Goal: Transaction & Acquisition: Obtain resource

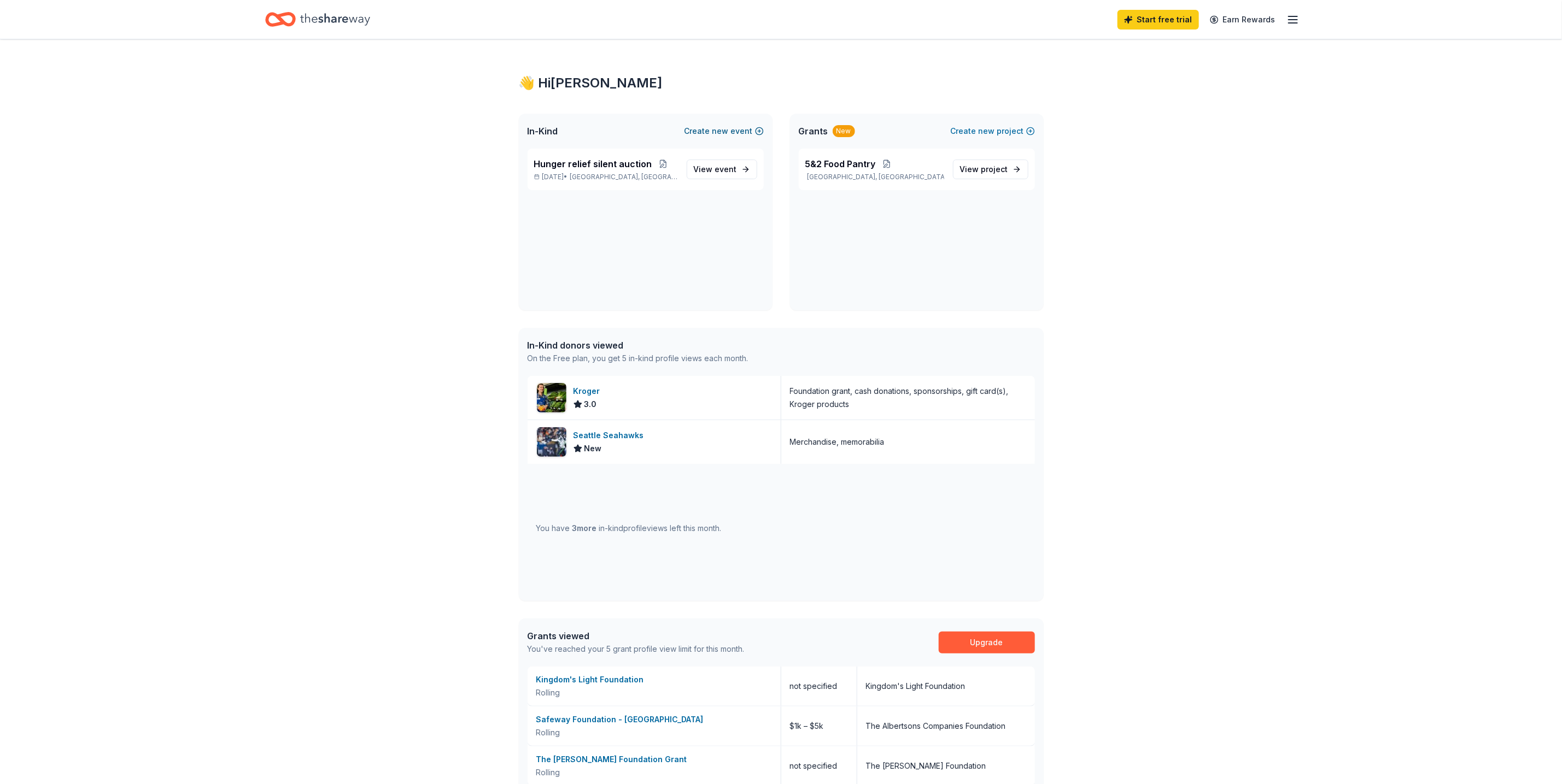
click at [732, 127] on button "Create new event" at bounding box center [723, 130] width 79 height 13
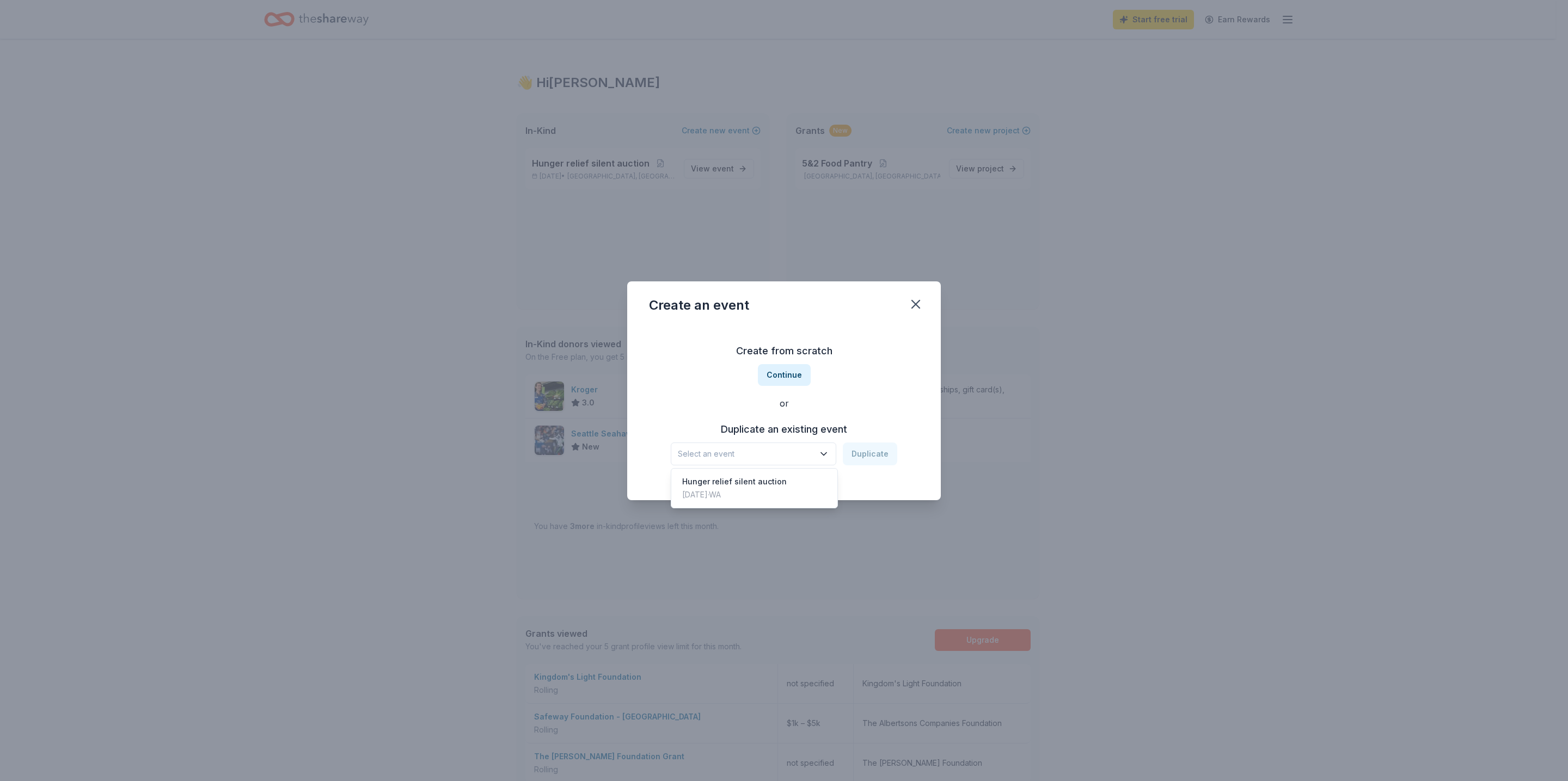
click at [819, 454] on button "Select an event" at bounding box center [754, 454] width 166 height 23
click at [794, 484] on div "Hunger relief silent auction Dec 06, 2025 · WA" at bounding box center [754, 488] width 162 height 35
click at [865, 447] on button "Duplicate" at bounding box center [870, 454] width 55 height 23
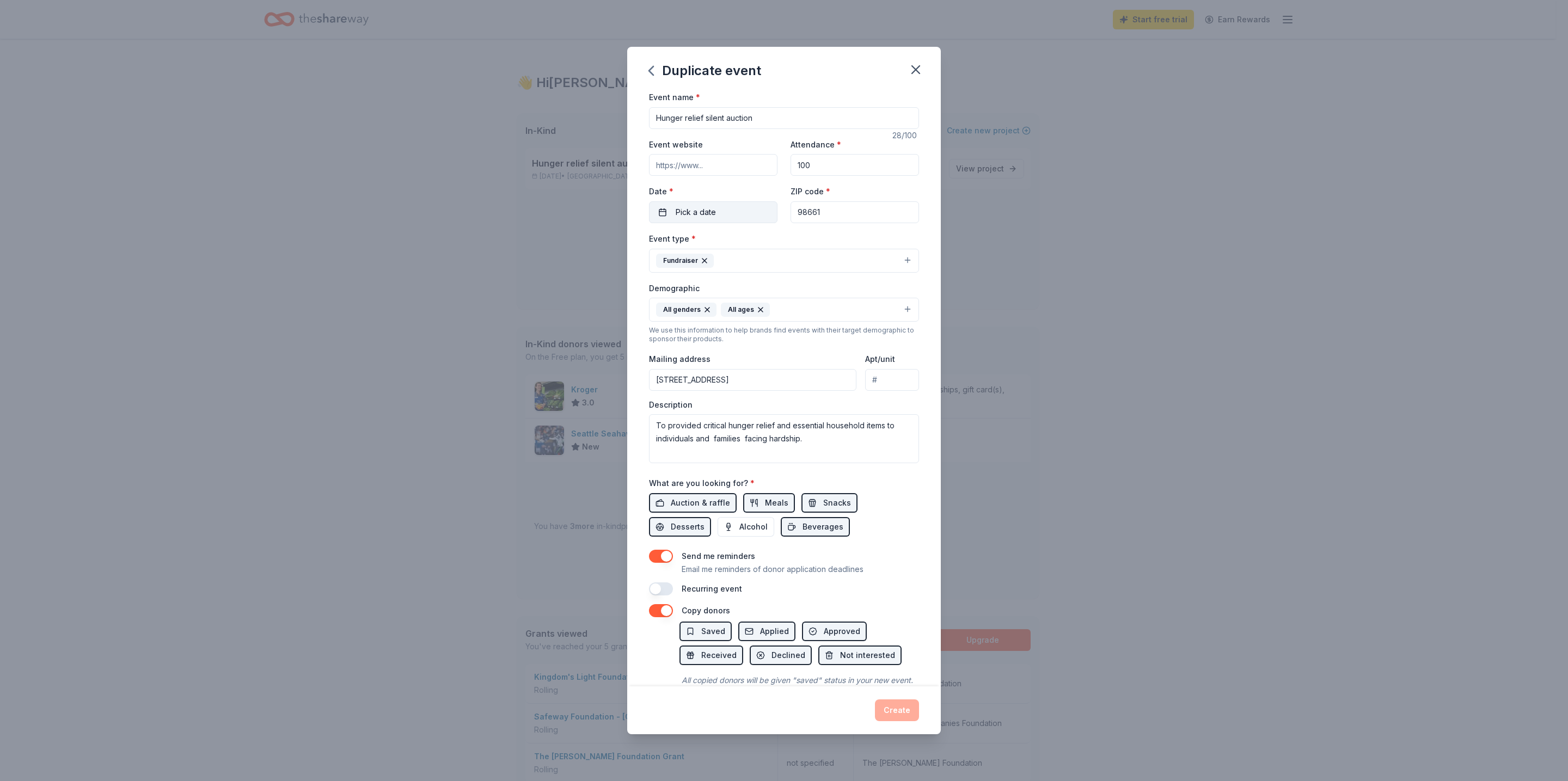
click at [734, 218] on button "Pick a date" at bounding box center [713, 212] width 128 height 22
click at [769, 241] on button "Go to next month" at bounding box center [769, 239] width 15 height 15
click at [769, 284] on button "6" at bounding box center [769, 280] width 20 height 20
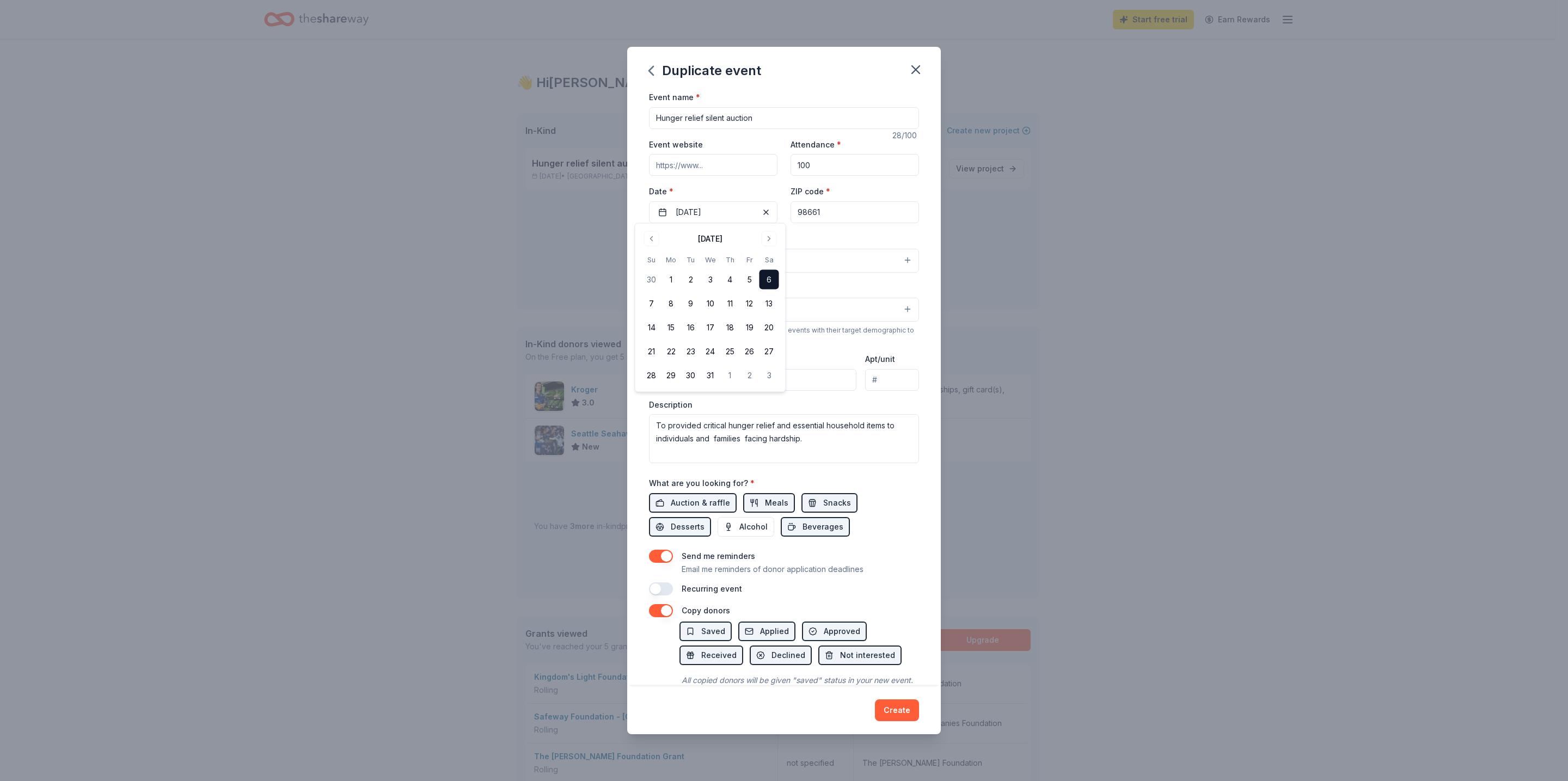
click at [917, 236] on div "Event name * Hunger relief silent auction 28 /100 Event website Attendance * 10…" at bounding box center [784, 388] width 314 height 596
click at [658, 418] on textarea "To provided critical hunger relief and essential household items to individuals…" at bounding box center [784, 438] width 270 height 49
click at [772, 420] on textarea "We are hosting a silent auction To provided critical hunger relief and essentia…" at bounding box center [784, 438] width 270 height 49
click at [768, 422] on textarea "We are hosting a silent auction to provided critical hunger relief and essentia…" at bounding box center [784, 438] width 270 height 49
click at [778, 420] on textarea "We are hosting a silent auction to provided critical hunger relief and essentia…" at bounding box center [784, 438] width 270 height 49
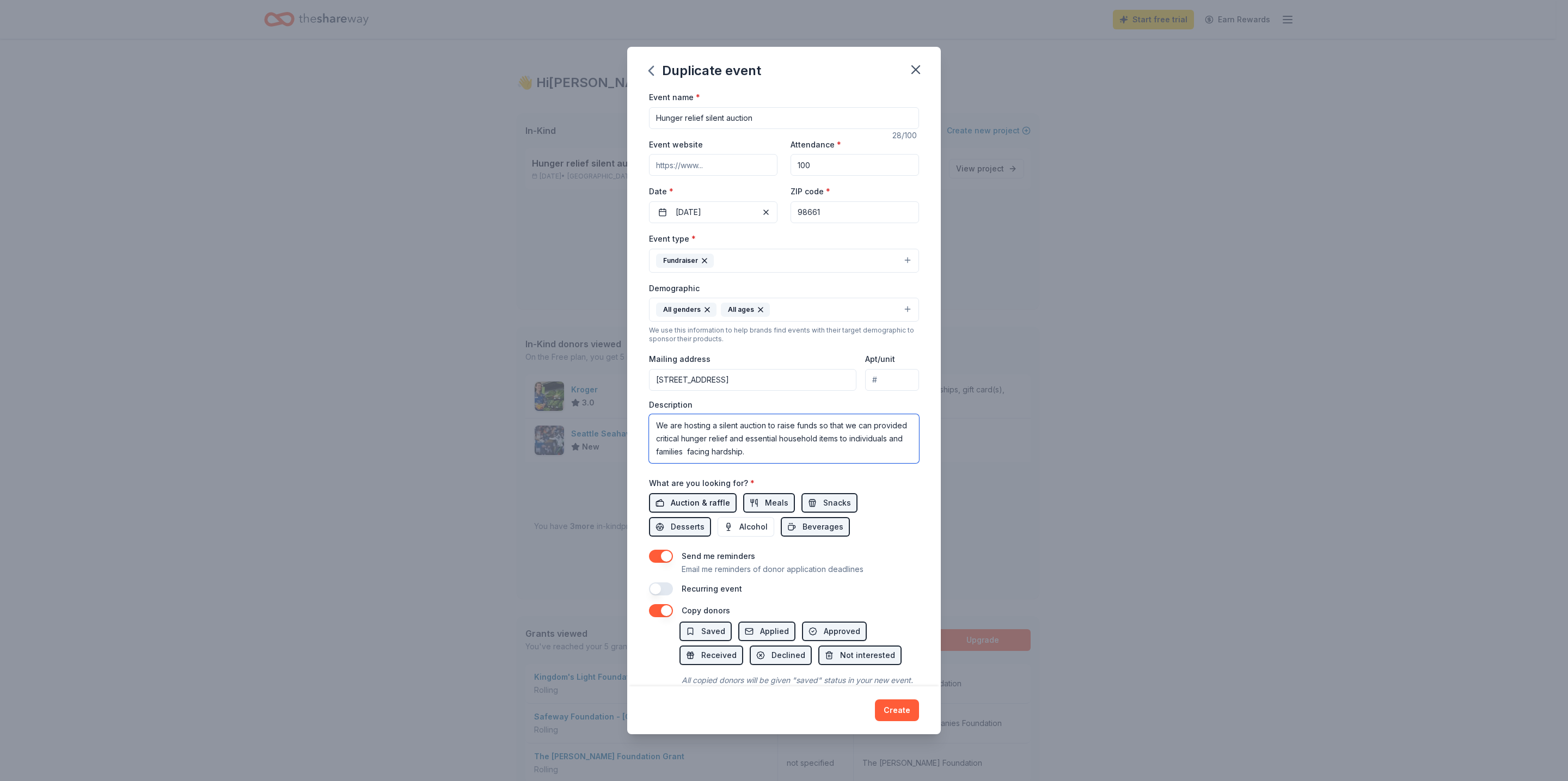
type textarea "We are hosting a silent auction to raise funds so that we can provided critical…"
click at [715, 501] on span "Auction & raffle" at bounding box center [700, 503] width 59 height 13
click at [751, 494] on button "Meals" at bounding box center [769, 503] width 52 height 20
click at [827, 500] on span "Snacks" at bounding box center [837, 503] width 28 height 13
click at [676, 524] on span "Desserts" at bounding box center [688, 527] width 34 height 13
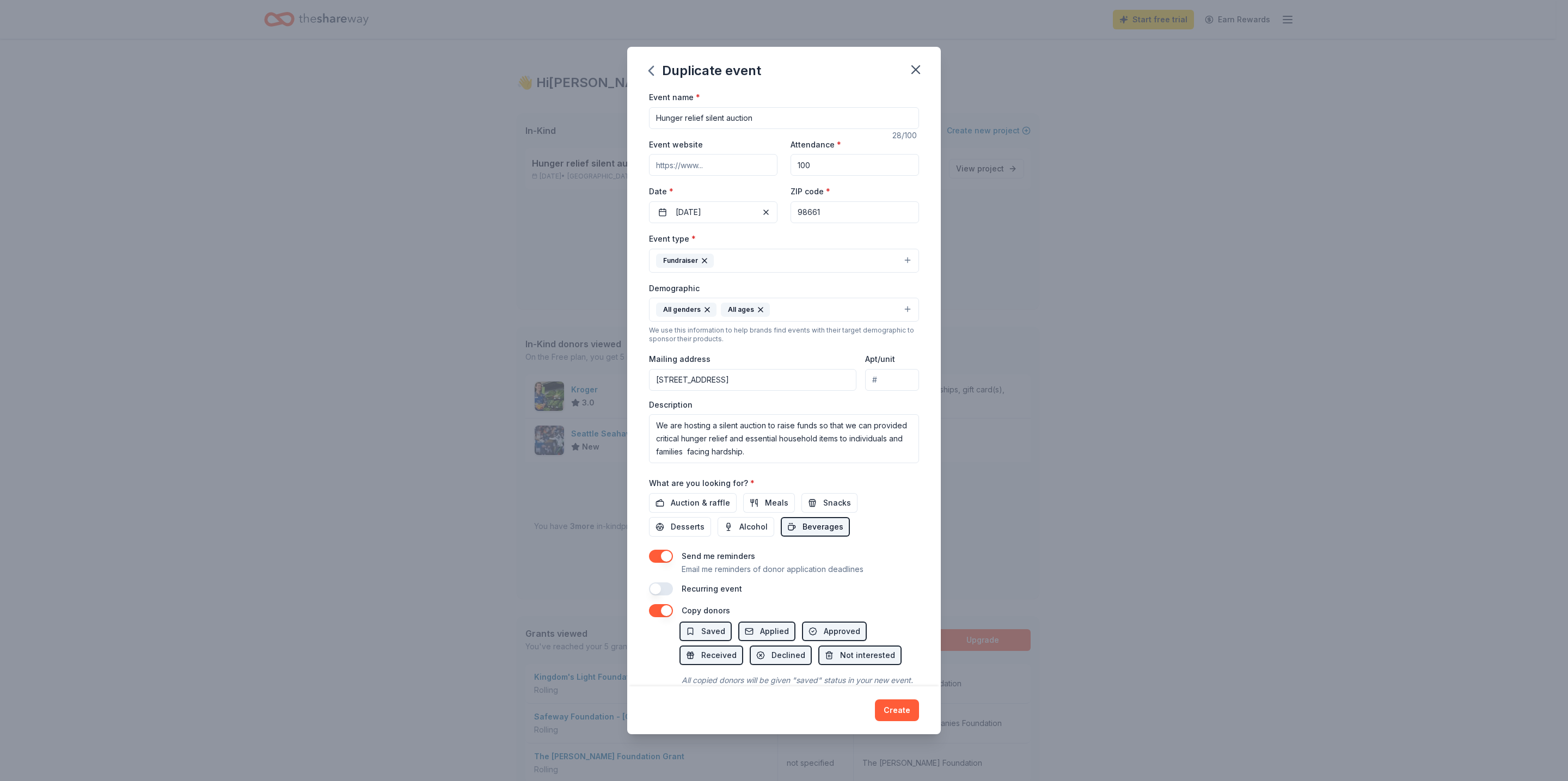
click at [817, 527] on span "Beverages" at bounding box center [823, 527] width 41 height 13
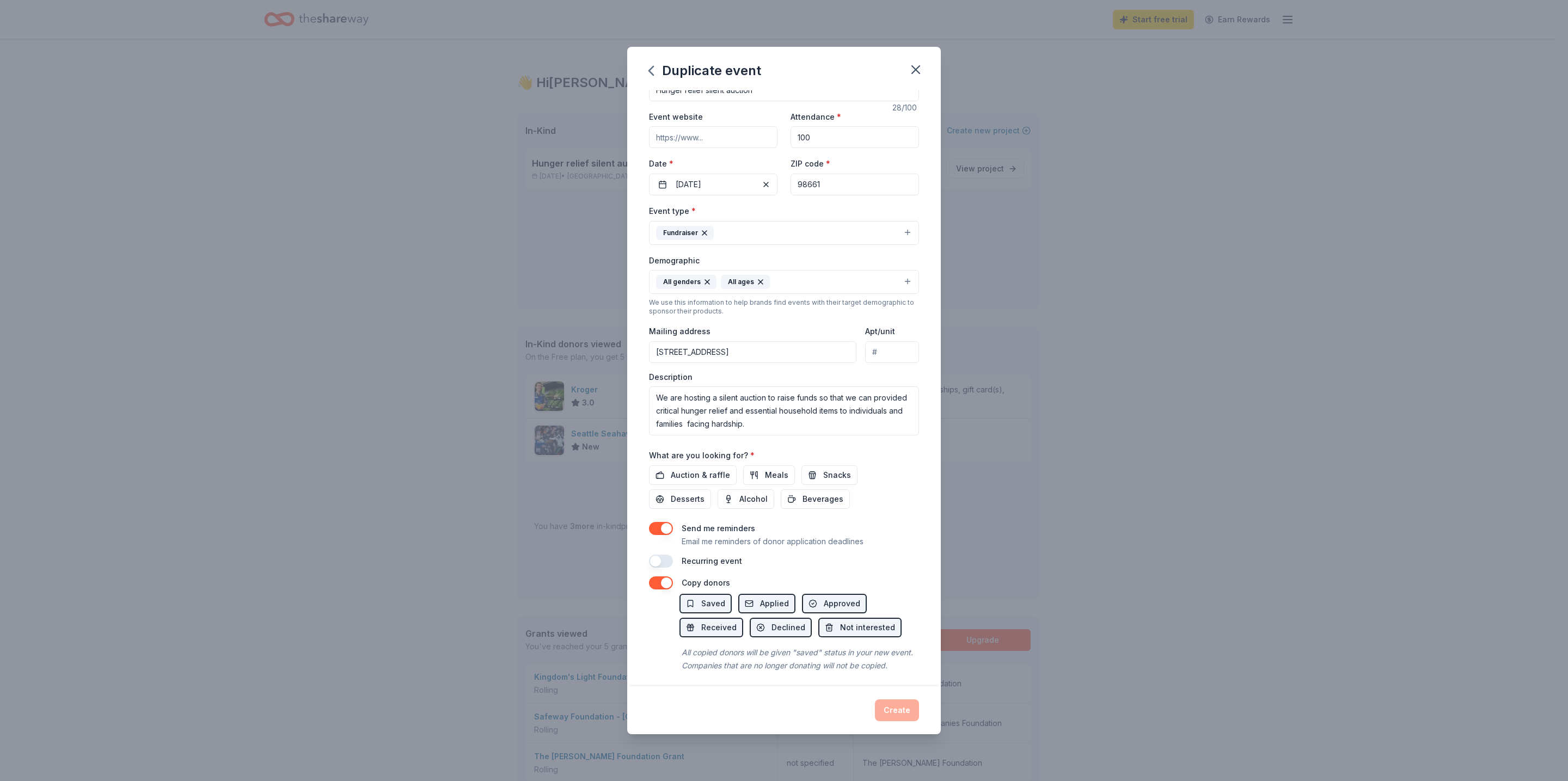
scroll to position [43, 0]
click at [711, 592] on span "Saved" at bounding box center [713, 598] width 24 height 13
click at [769, 592] on span "Applied" at bounding box center [775, 598] width 29 height 13
click at [824, 592] on span "Approved" at bounding box center [842, 598] width 37 height 13
click at [721, 616] on span "Received" at bounding box center [718, 622] width 35 height 13
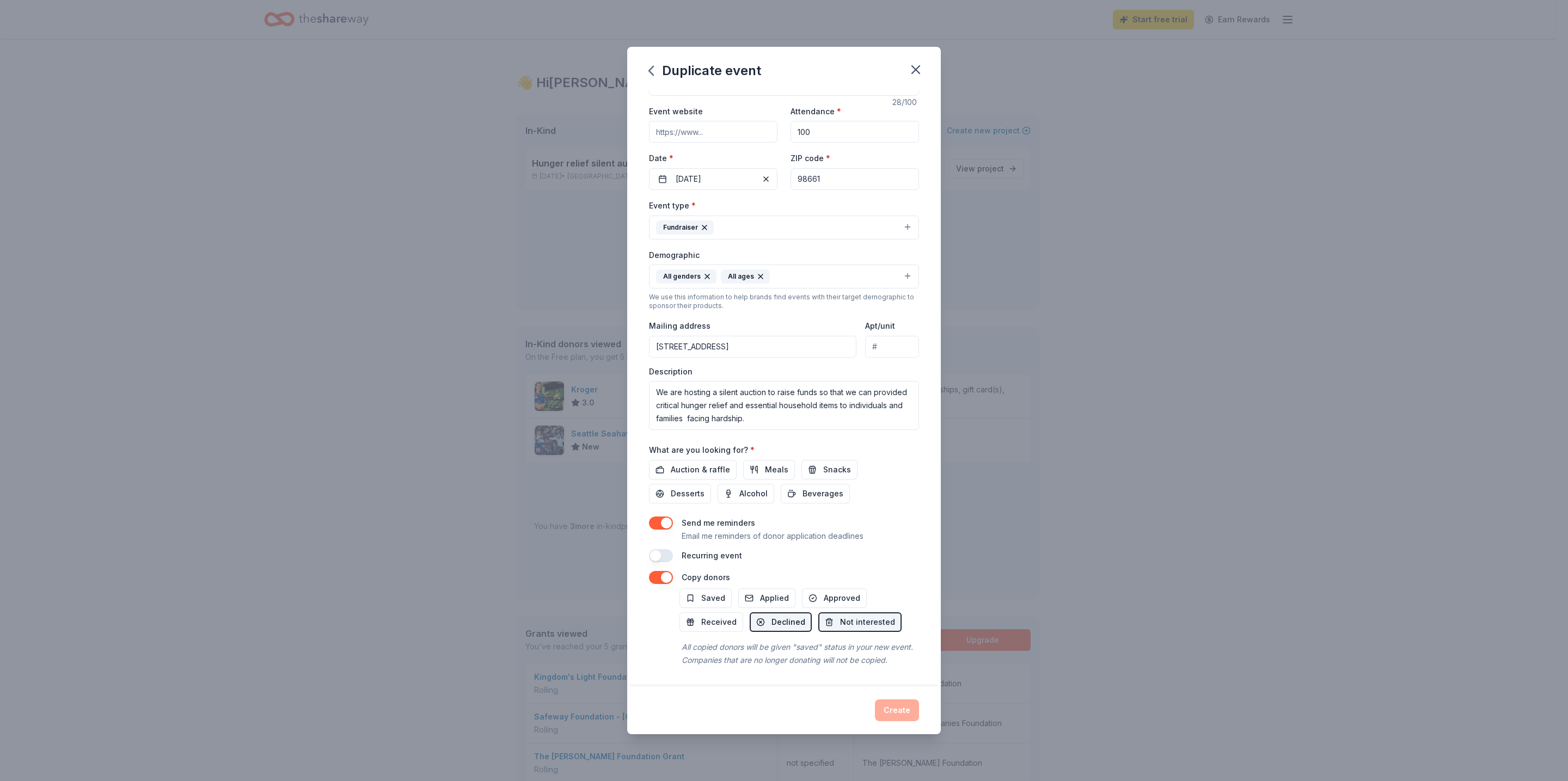
click at [787, 616] on span "Declined" at bounding box center [788, 622] width 34 height 13
click at [904, 716] on div "Create" at bounding box center [784, 710] width 270 height 22
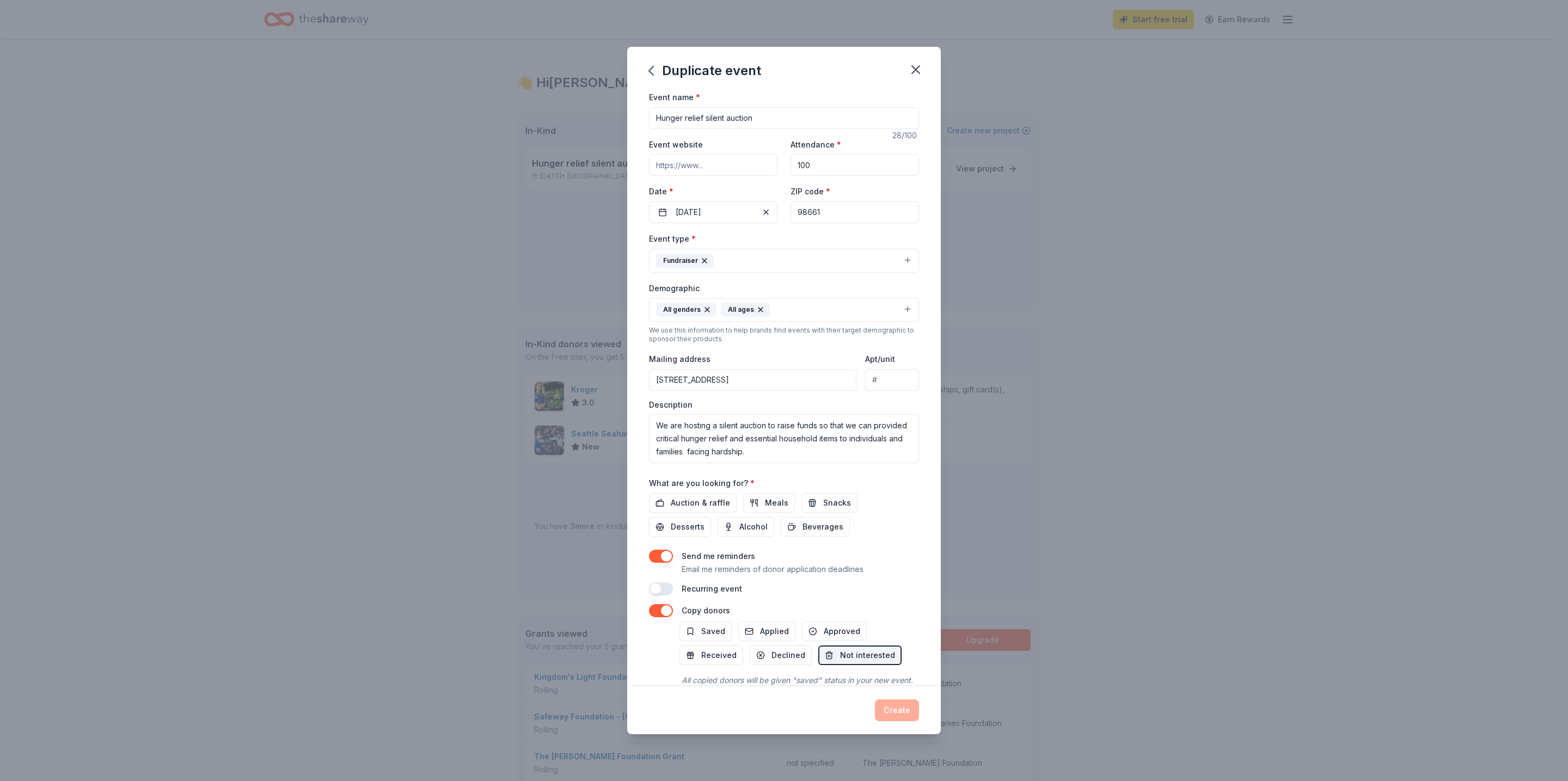
click at [682, 172] on input "Event website" at bounding box center [713, 164] width 128 height 22
type input "https://www.calvaryvancouver.com"
click at [665, 588] on button "button" at bounding box center [661, 588] width 24 height 13
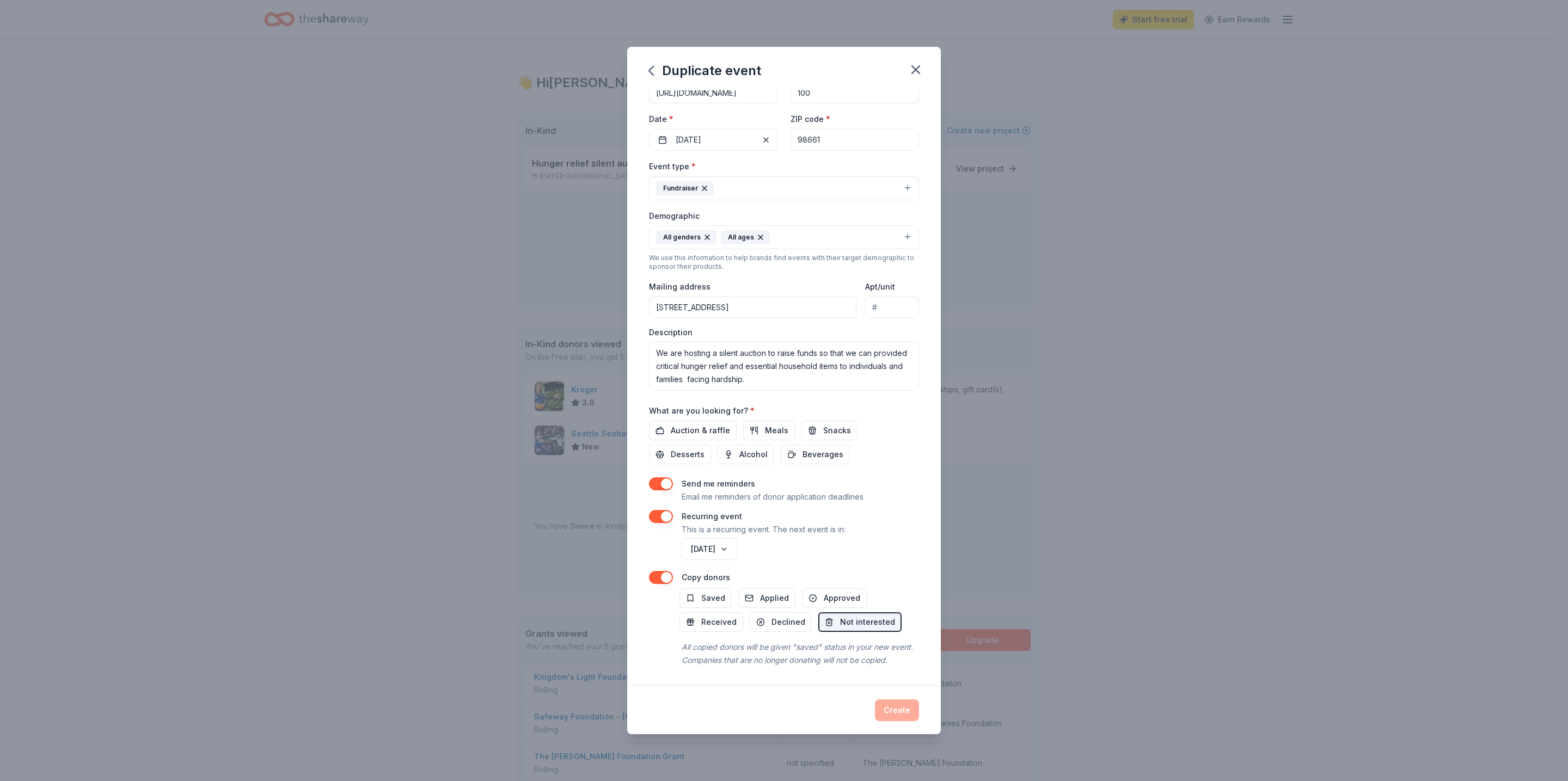
click at [658, 510] on button "button" at bounding box center [661, 516] width 24 height 13
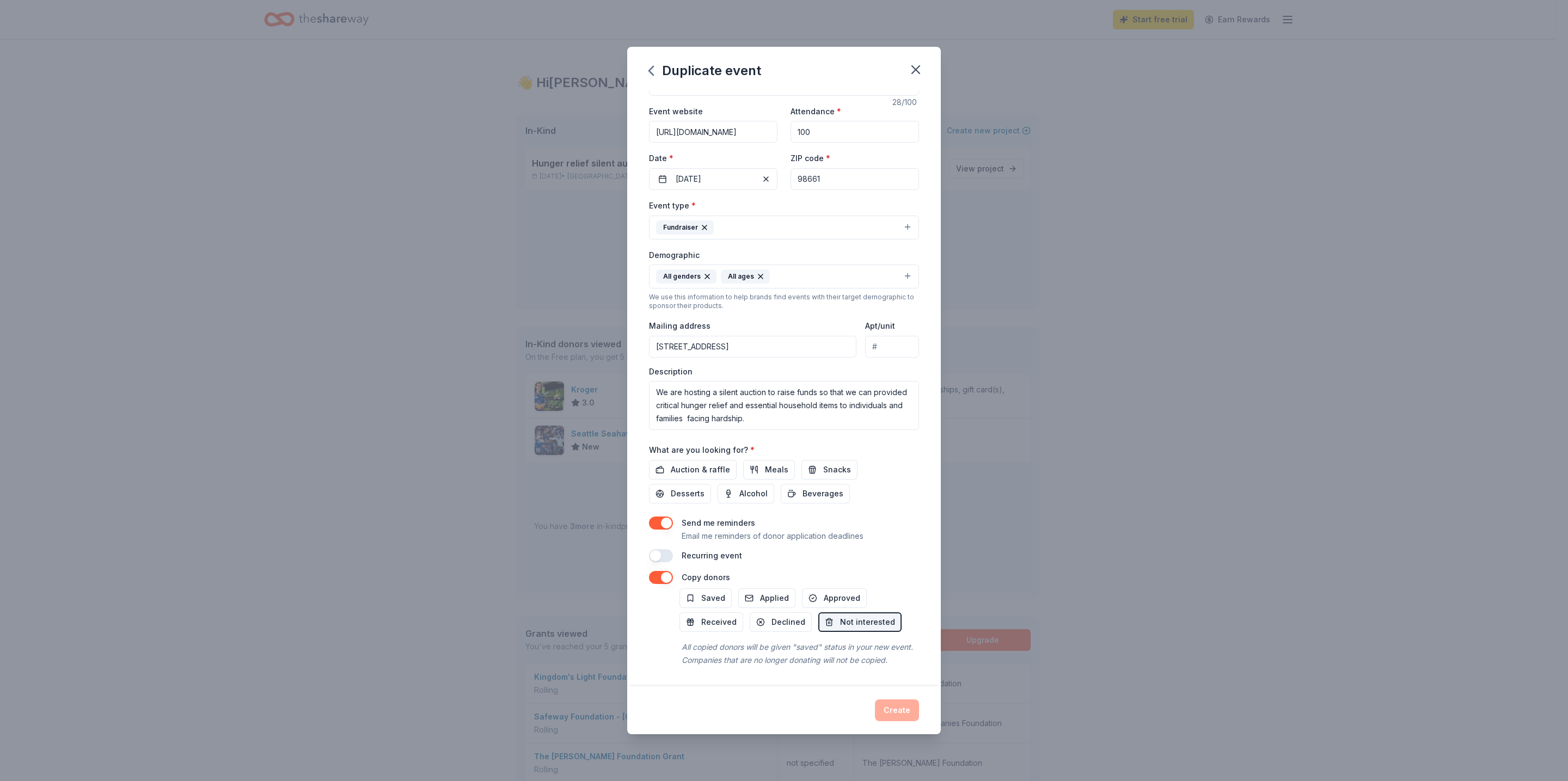
scroll to position [43, 0]
click at [658, 571] on button "button" at bounding box center [661, 577] width 24 height 13
click at [658, 516] on button "button" at bounding box center [661, 522] width 24 height 13
click at [667, 516] on button "button" at bounding box center [661, 522] width 24 height 13
click at [666, 571] on button "button" at bounding box center [661, 577] width 24 height 13
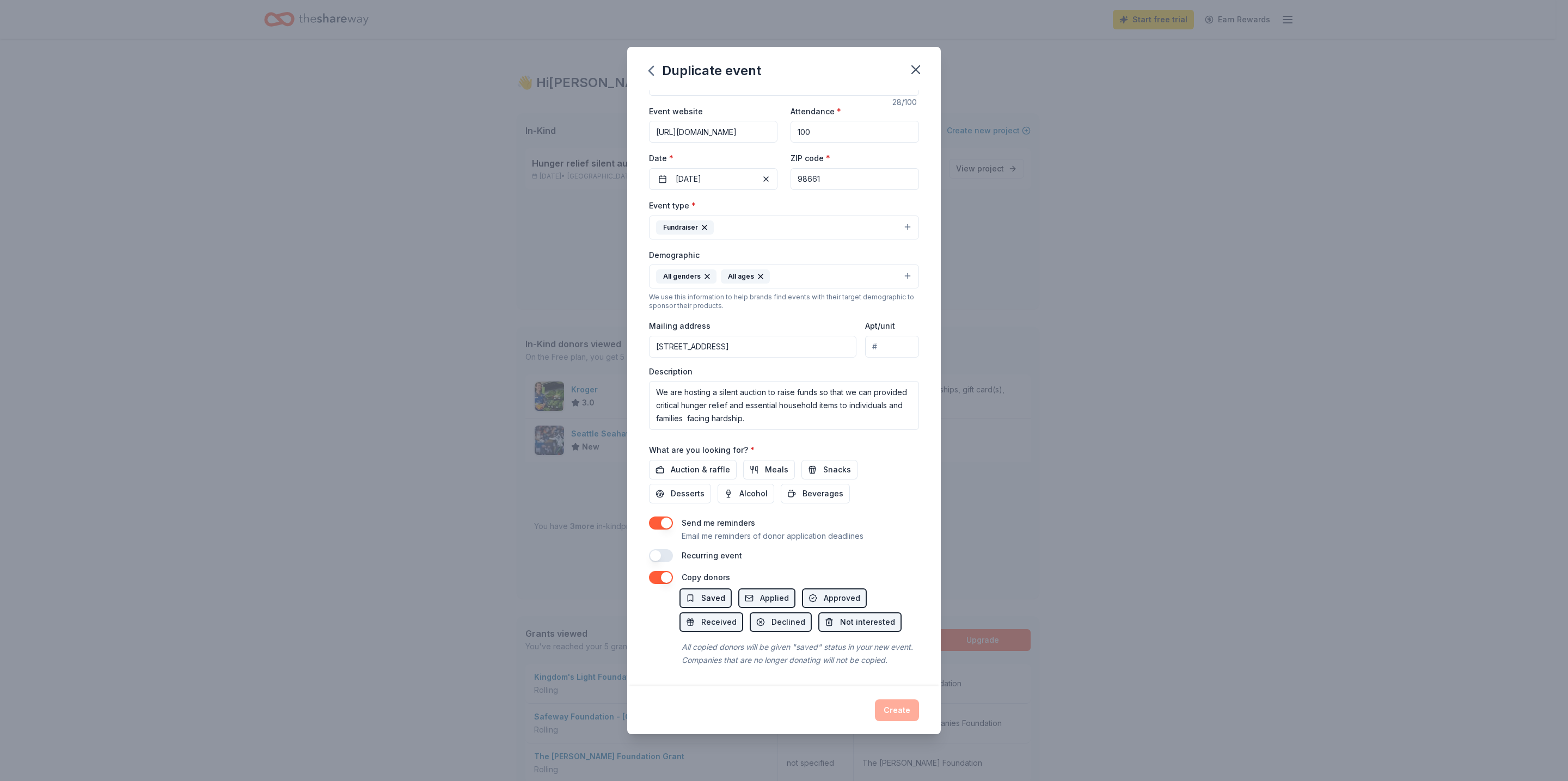
click at [713, 592] on span "Saved" at bounding box center [713, 598] width 24 height 13
click at [782, 592] on span "Applied" at bounding box center [775, 598] width 29 height 13
click at [830, 592] on span "Approved" at bounding box center [842, 598] width 37 height 13
click at [731, 616] on span "Received" at bounding box center [718, 622] width 35 height 13
click at [810, 612] on div "Saved Applied Approved Received Declined Not interested" at bounding box center [799, 610] width 239 height 44
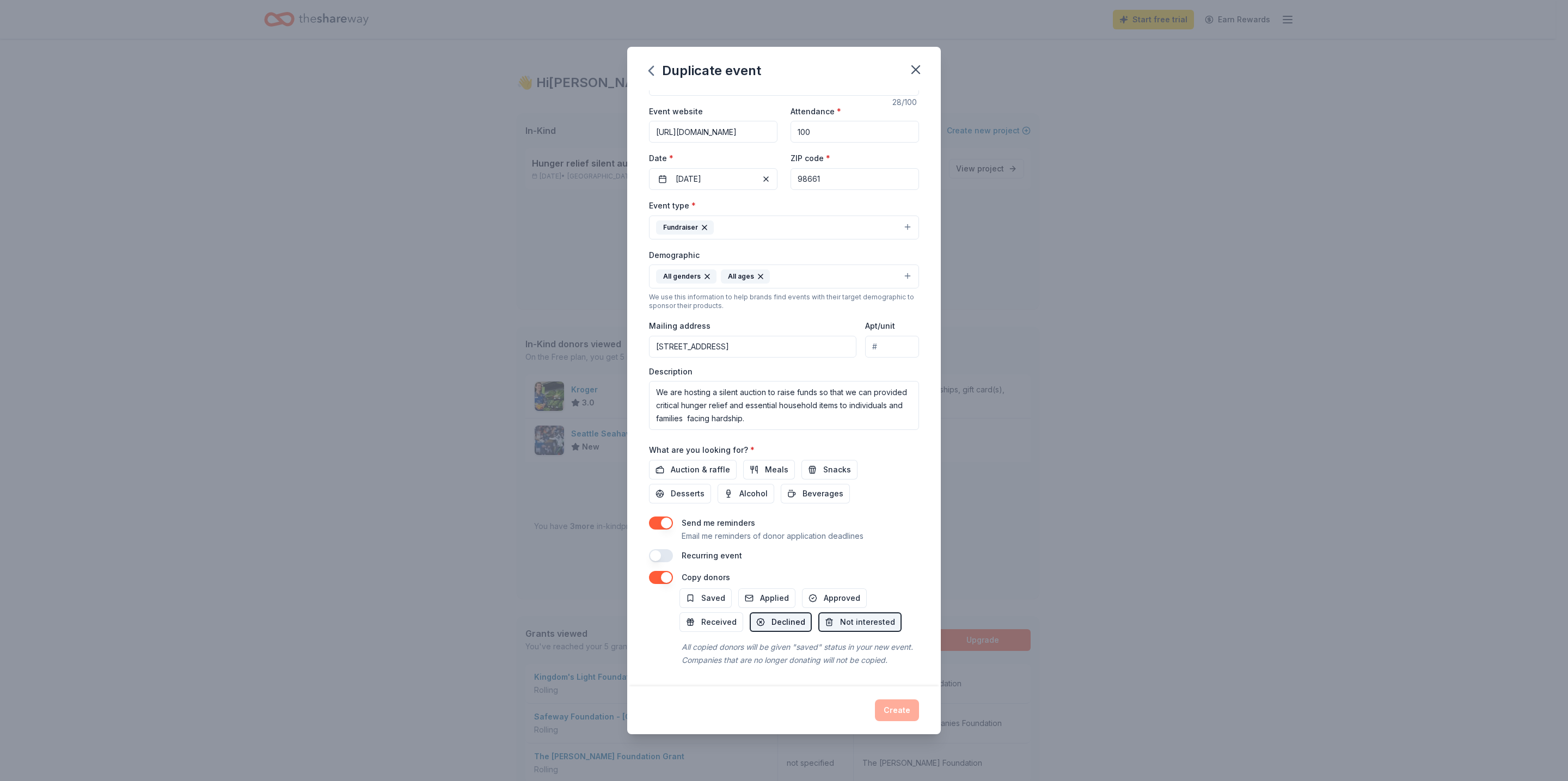
drag, startPoint x: 796, startPoint y: 612, endPoint x: 805, endPoint y: 614, distance: 9.2
click at [802, 613] on button "Declined" at bounding box center [781, 622] width 62 height 20
click at [850, 616] on span "Not interested" at bounding box center [867, 622] width 55 height 13
click at [796, 616] on span "Declined" at bounding box center [788, 622] width 34 height 13
click at [732, 616] on span "Received" at bounding box center [718, 622] width 35 height 13
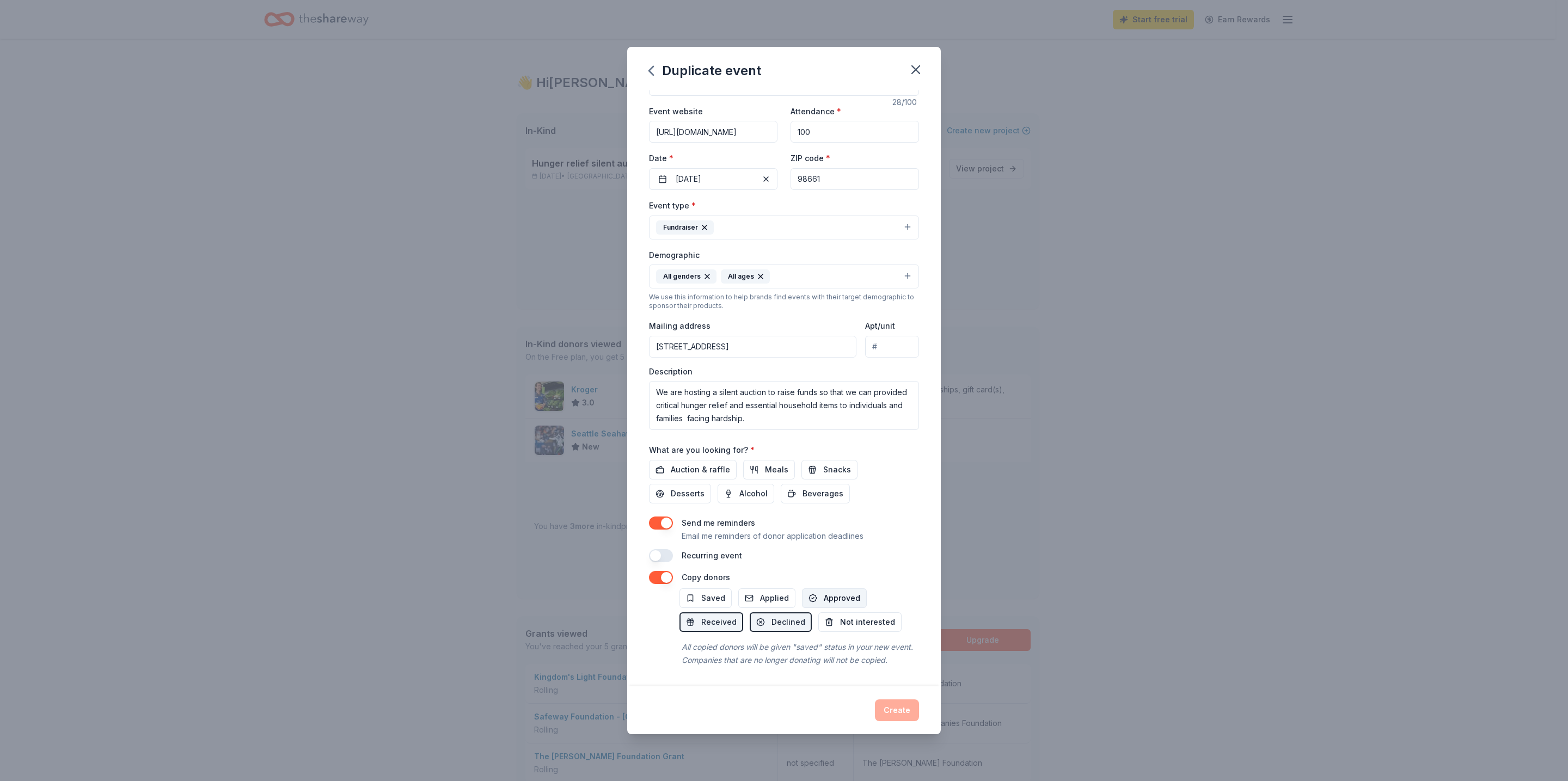
click at [828, 593] on button "Approved" at bounding box center [835, 598] width 65 height 20
drag, startPoint x: 780, startPoint y: 592, endPoint x: 724, endPoint y: 578, distance: 57.7
click at [779, 592] on span "Applied" at bounding box center [775, 598] width 29 height 13
click at [723, 592] on span "Saved" at bounding box center [713, 598] width 24 height 13
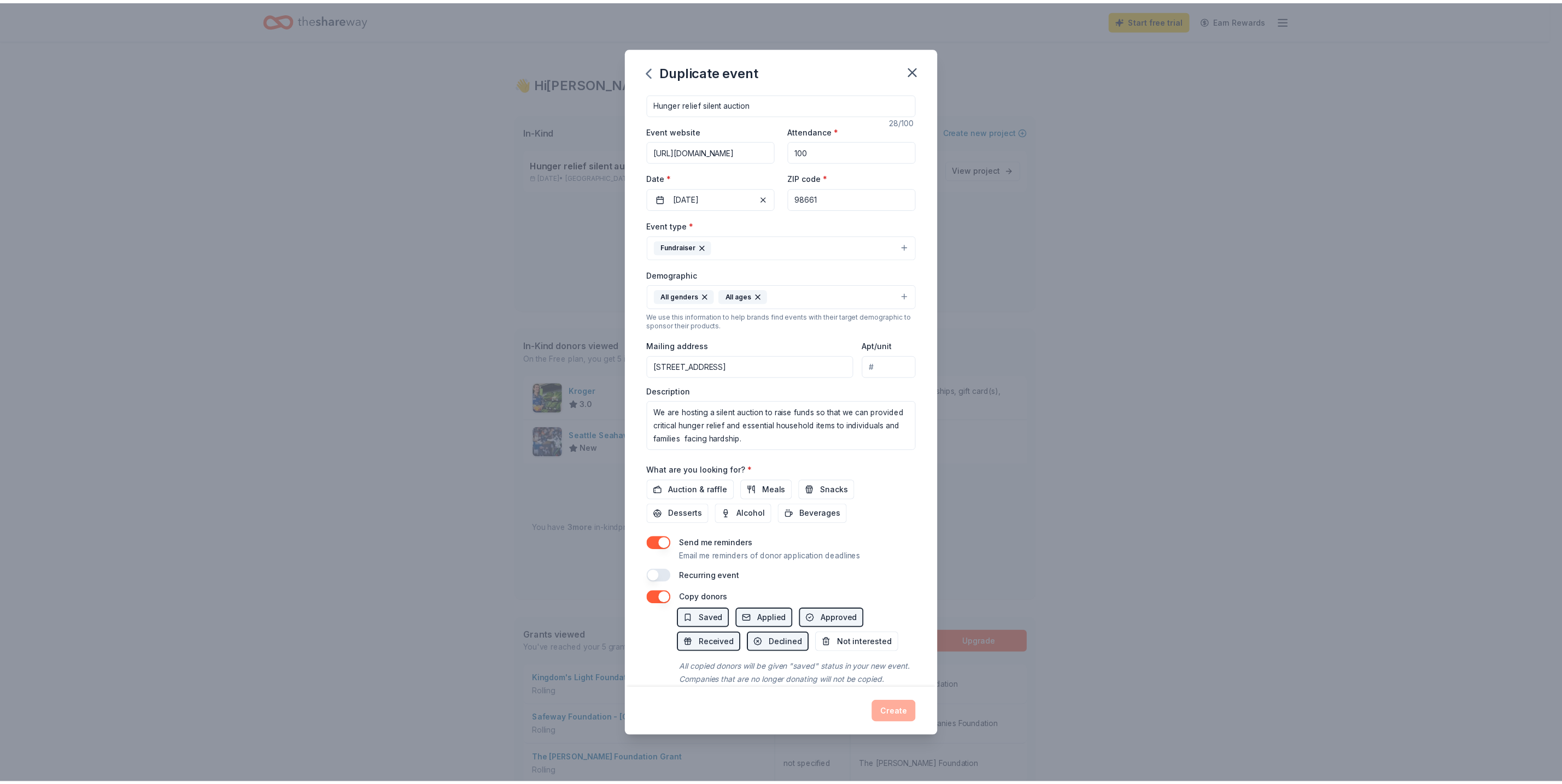
scroll to position [0, 0]
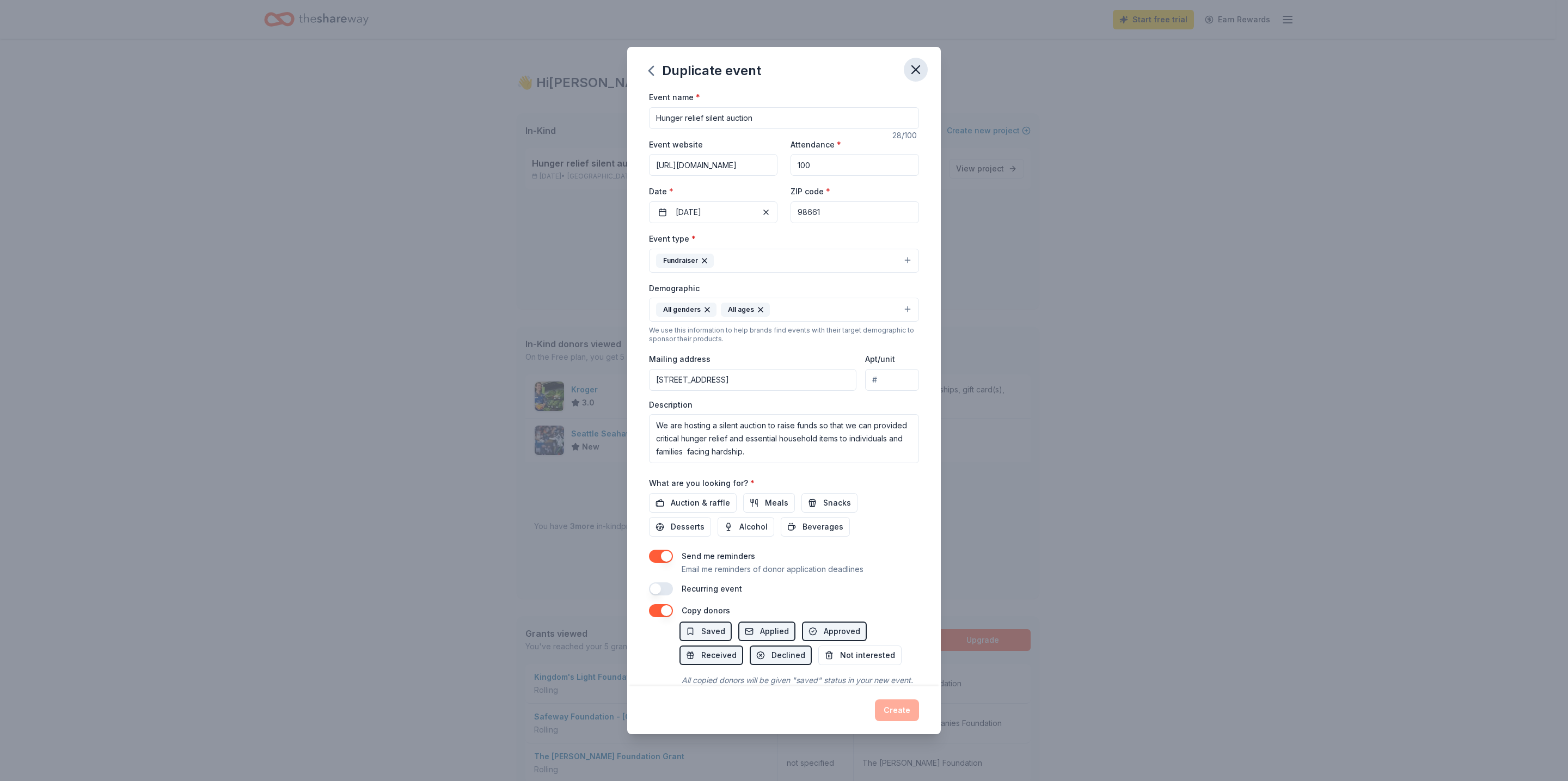
click at [919, 71] on icon "button" at bounding box center [916, 70] width 15 height 15
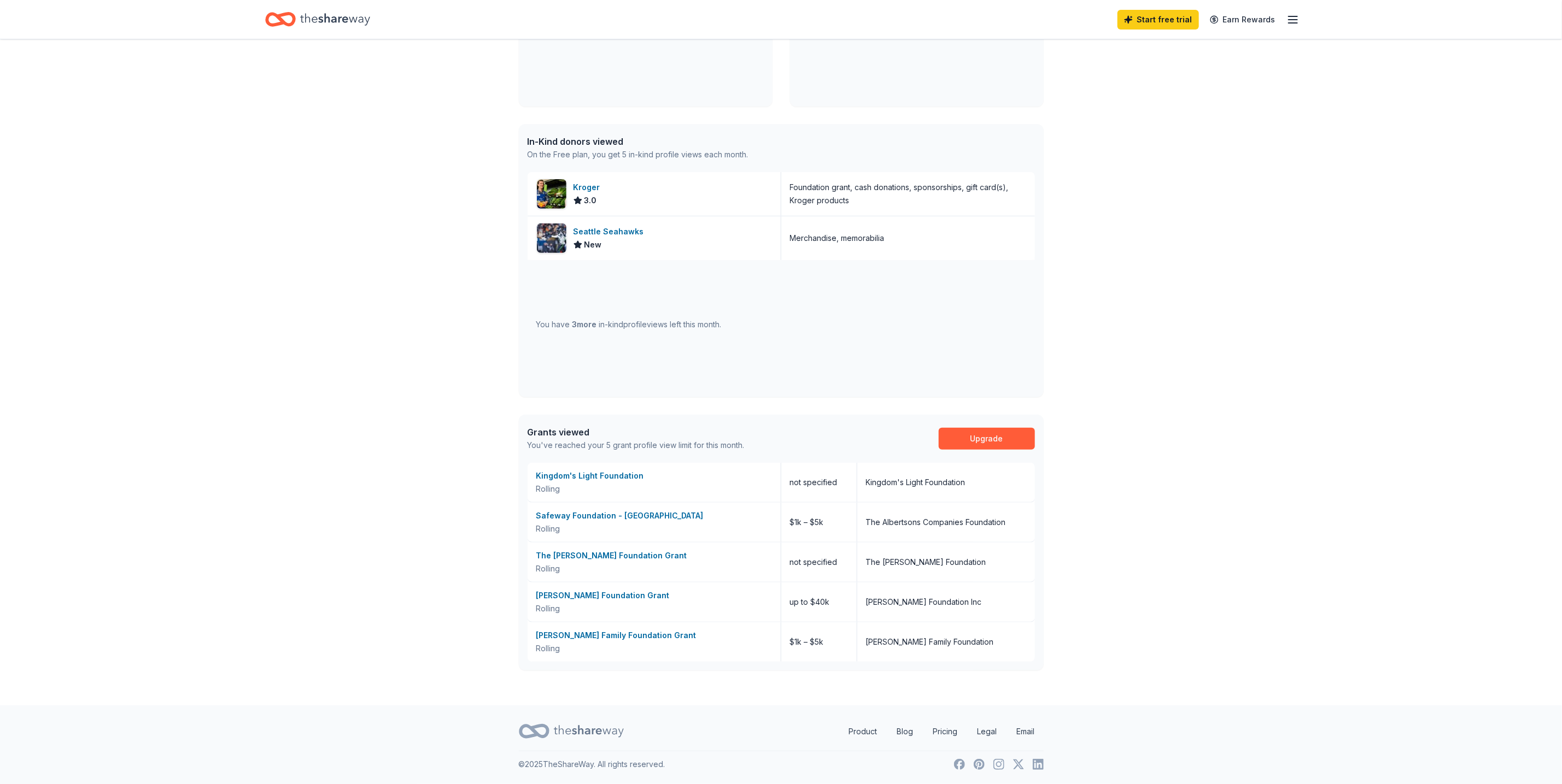
scroll to position [41, 0]
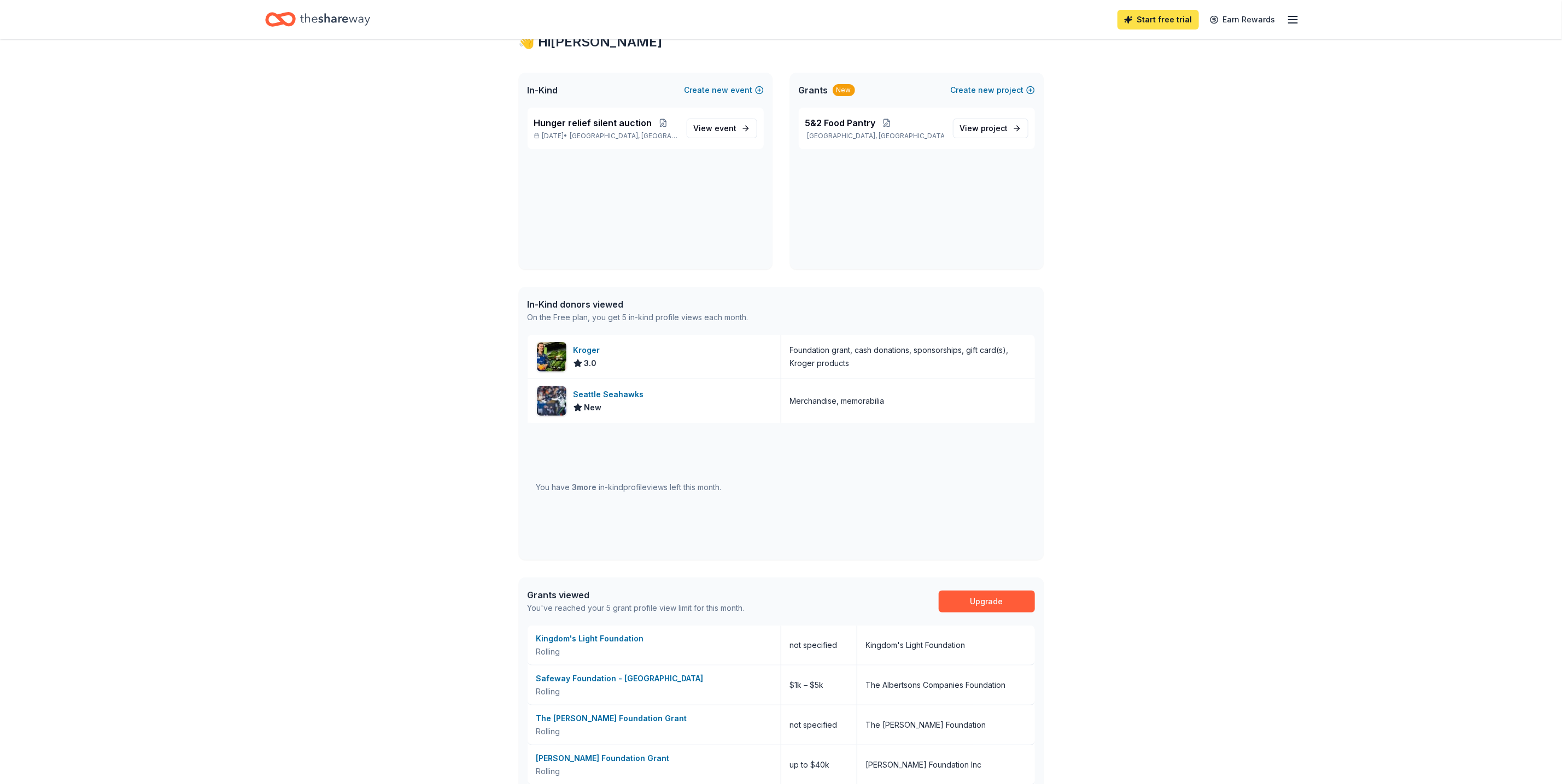
click at [1155, 22] on link "Start free trial" at bounding box center [1158, 20] width 81 height 20
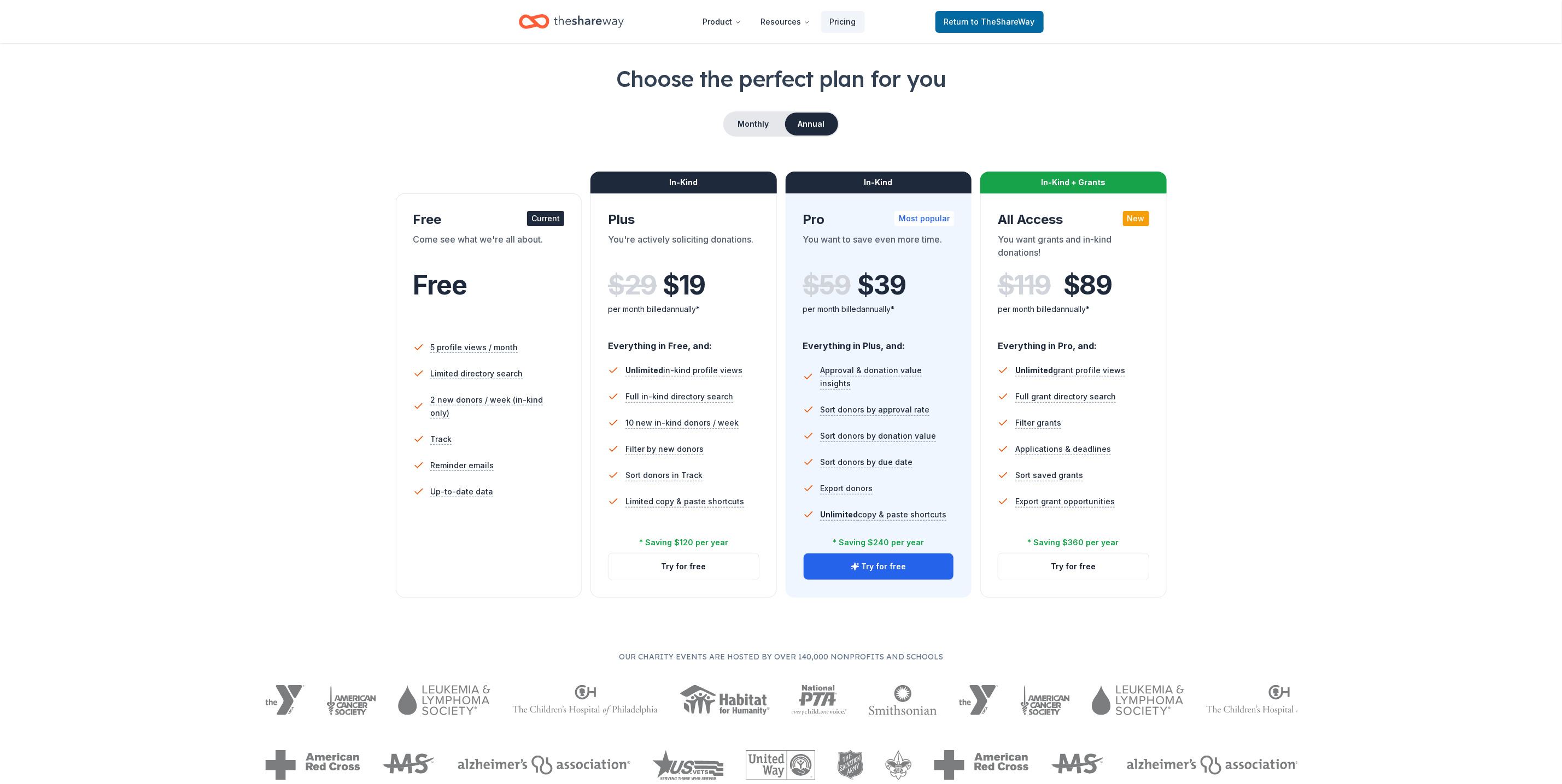
click at [533, 218] on div "Current" at bounding box center [545, 218] width 37 height 15
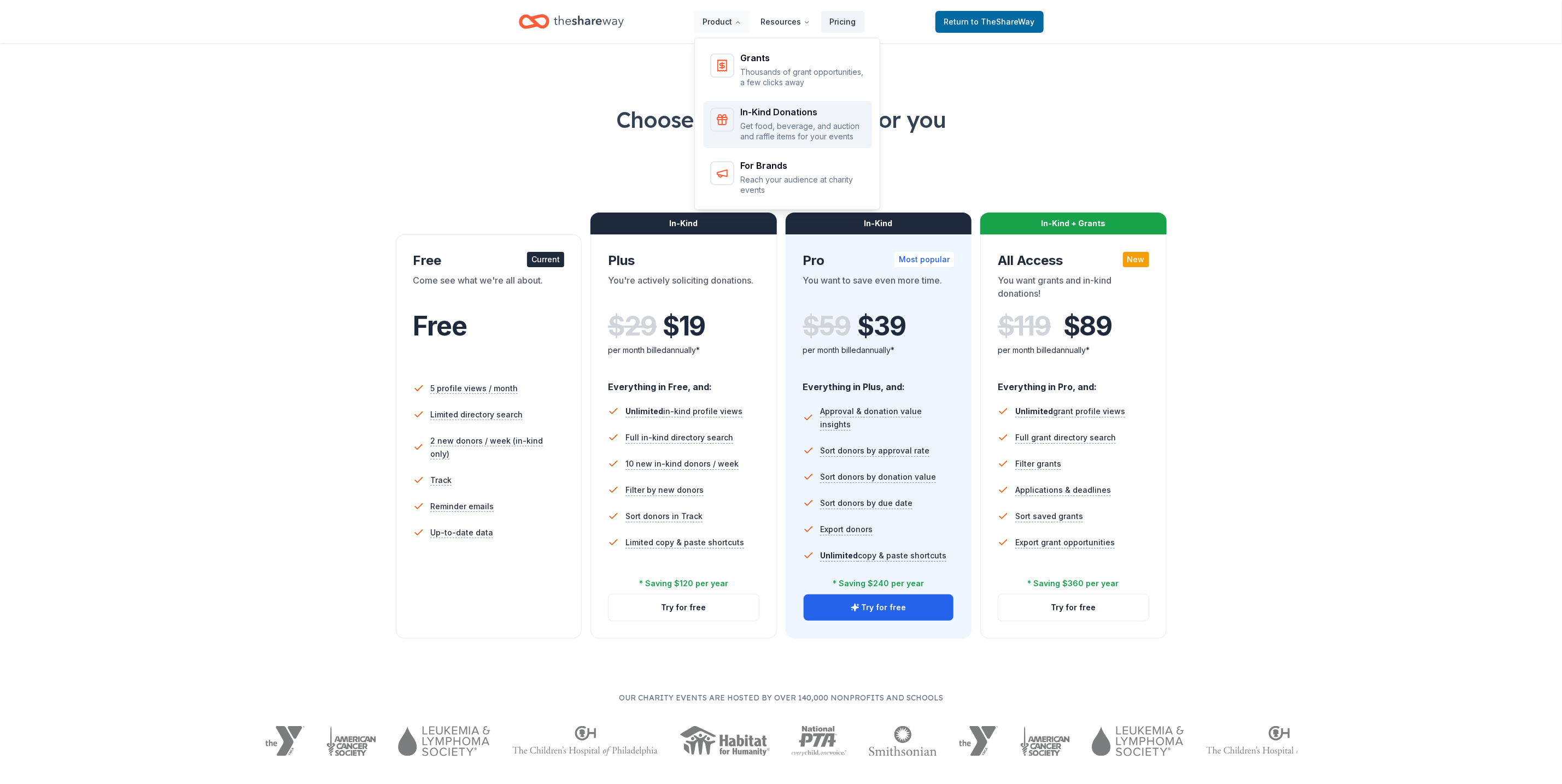
click at [766, 122] on p "Get food, beverage, and auction and raffle items for your events" at bounding box center [802, 131] width 124 height 21
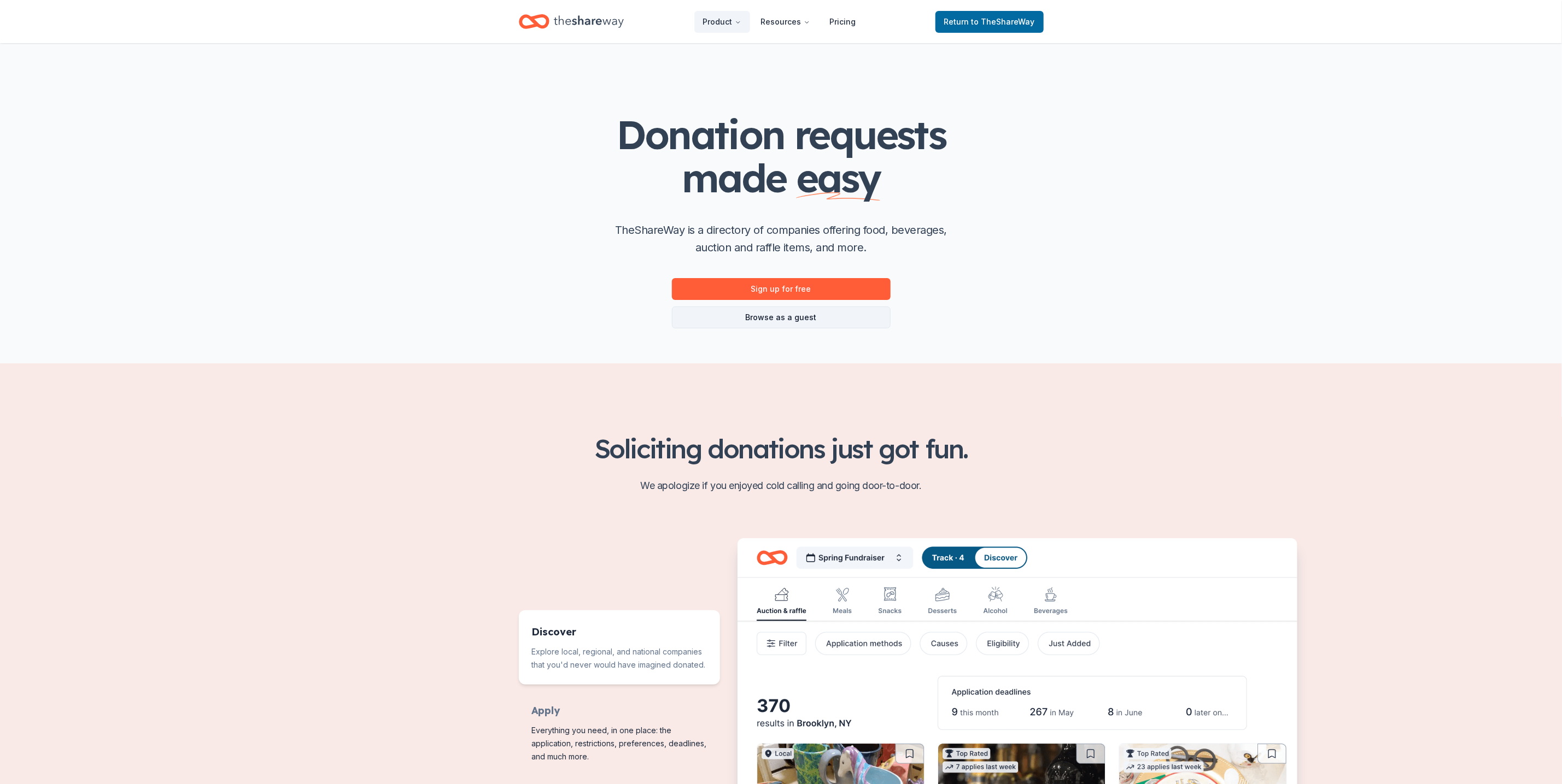
click at [812, 312] on link "Browse as a guest" at bounding box center [781, 317] width 219 height 22
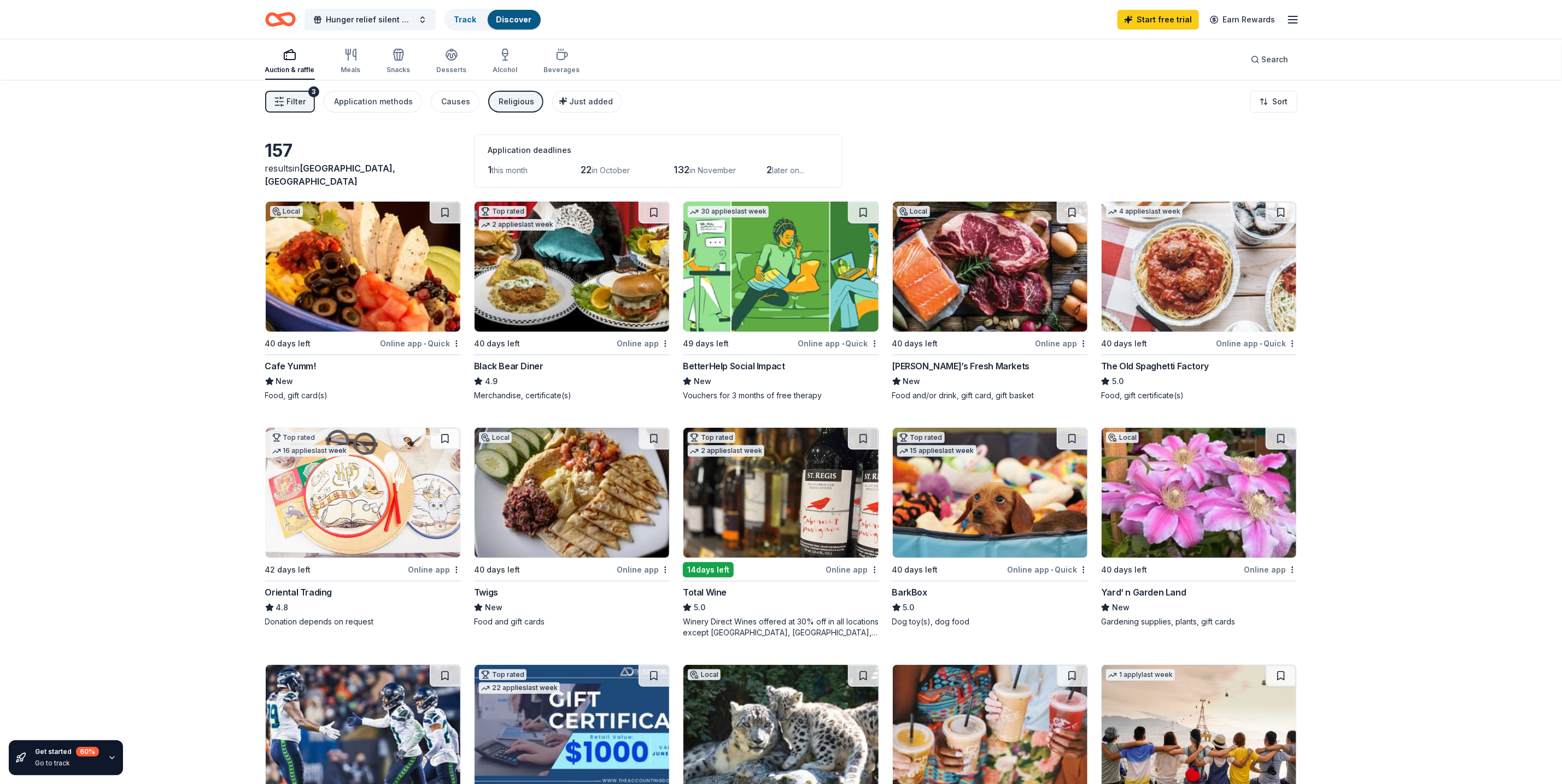
click at [1248, 344] on div "Online app • Quick" at bounding box center [1255, 343] width 81 height 14
click at [1065, 343] on div "Online app" at bounding box center [1061, 343] width 53 height 14
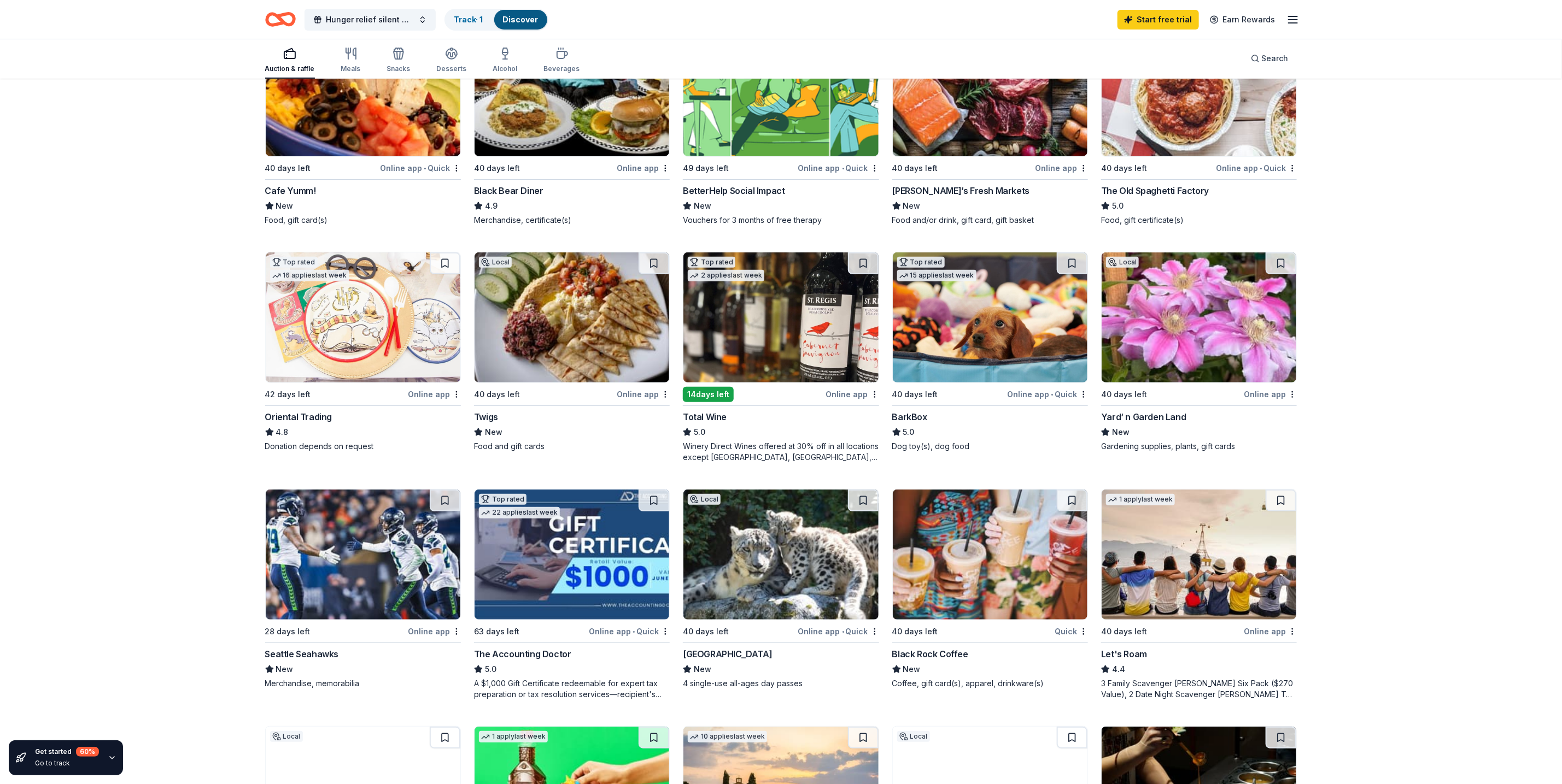
scroll to position [246, 0]
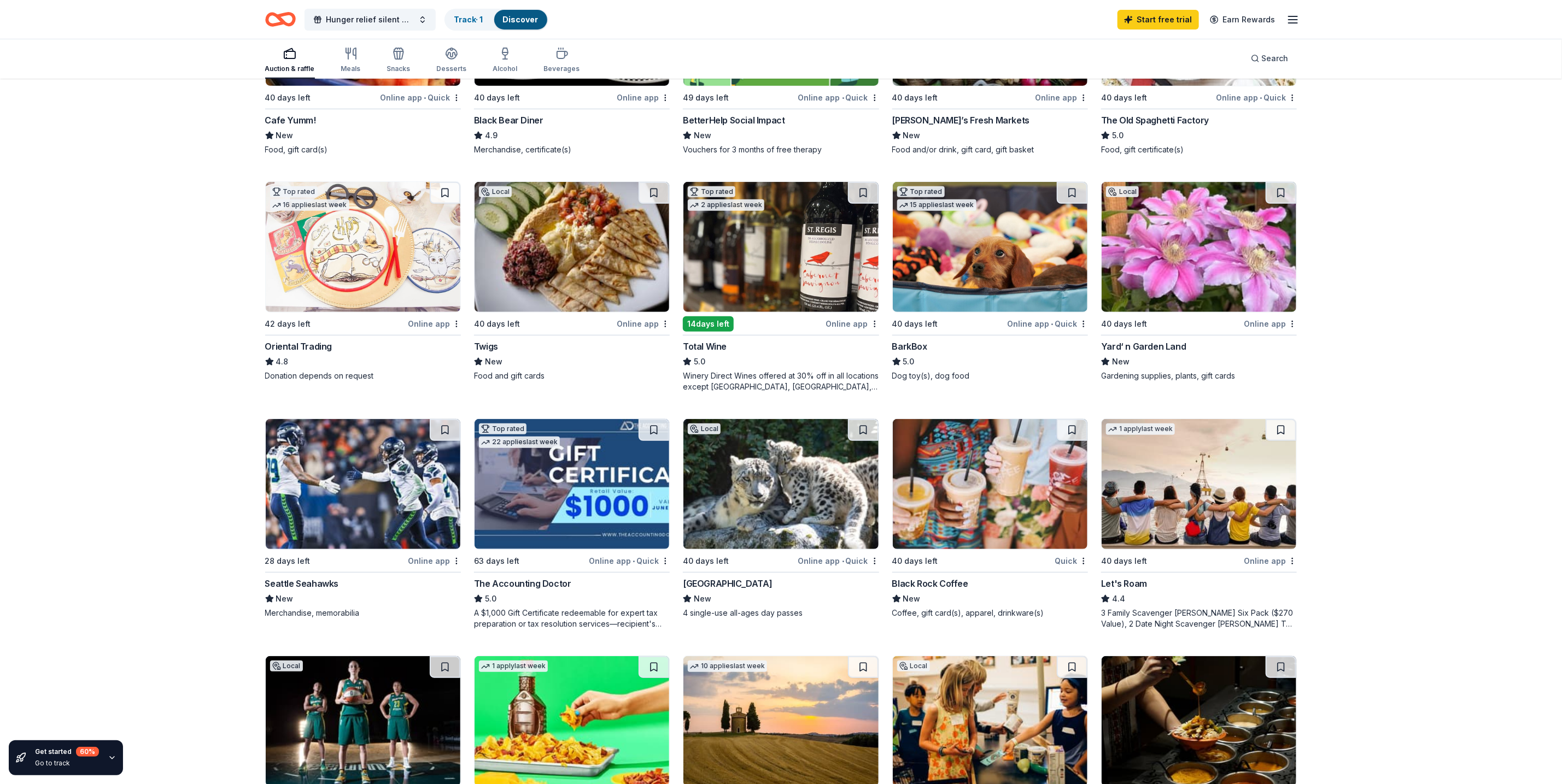
click at [1267, 322] on div "Online app" at bounding box center [1270, 324] width 53 height 14
click at [800, 540] on img at bounding box center [781, 484] width 194 height 130
click at [978, 512] on img at bounding box center [990, 484] width 194 height 130
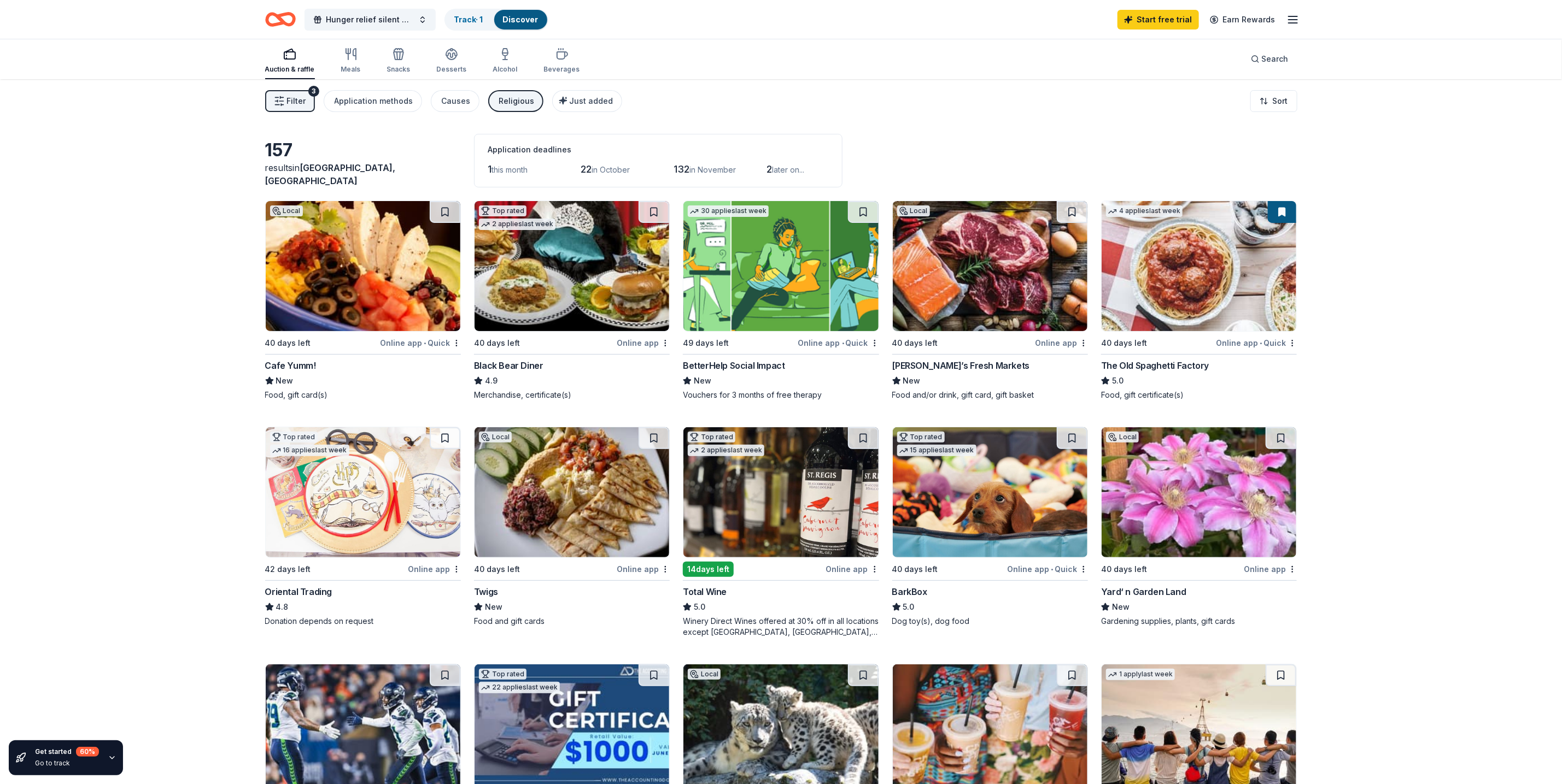
scroll to position [0, 0]
click at [1291, 20] on line "button" at bounding box center [1293, 20] width 9 height 0
click at [1161, 139] on span "Billing Free" at bounding box center [1170, 136] width 53 height 13
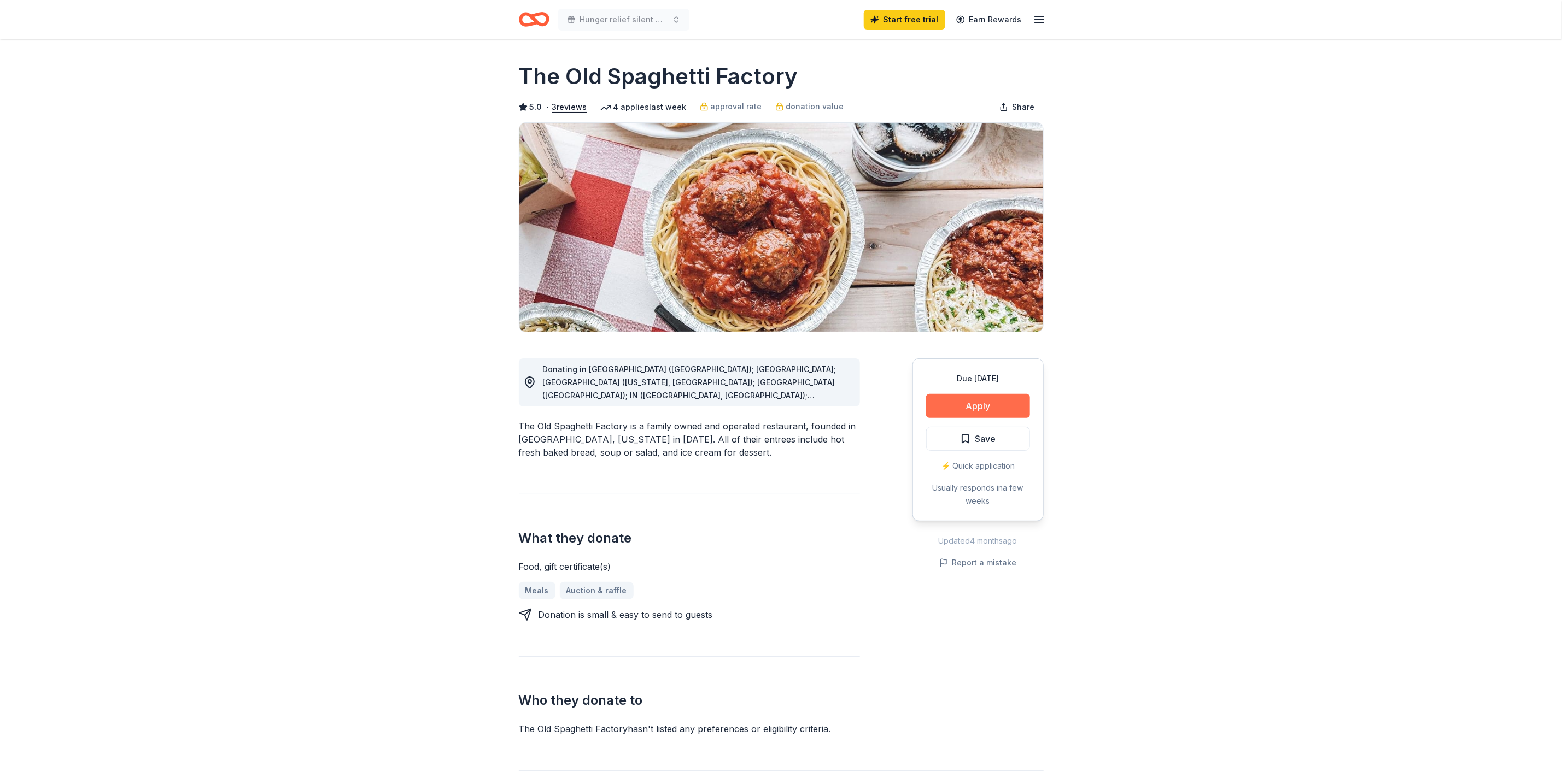
click at [978, 398] on button "Apply" at bounding box center [978, 406] width 104 height 24
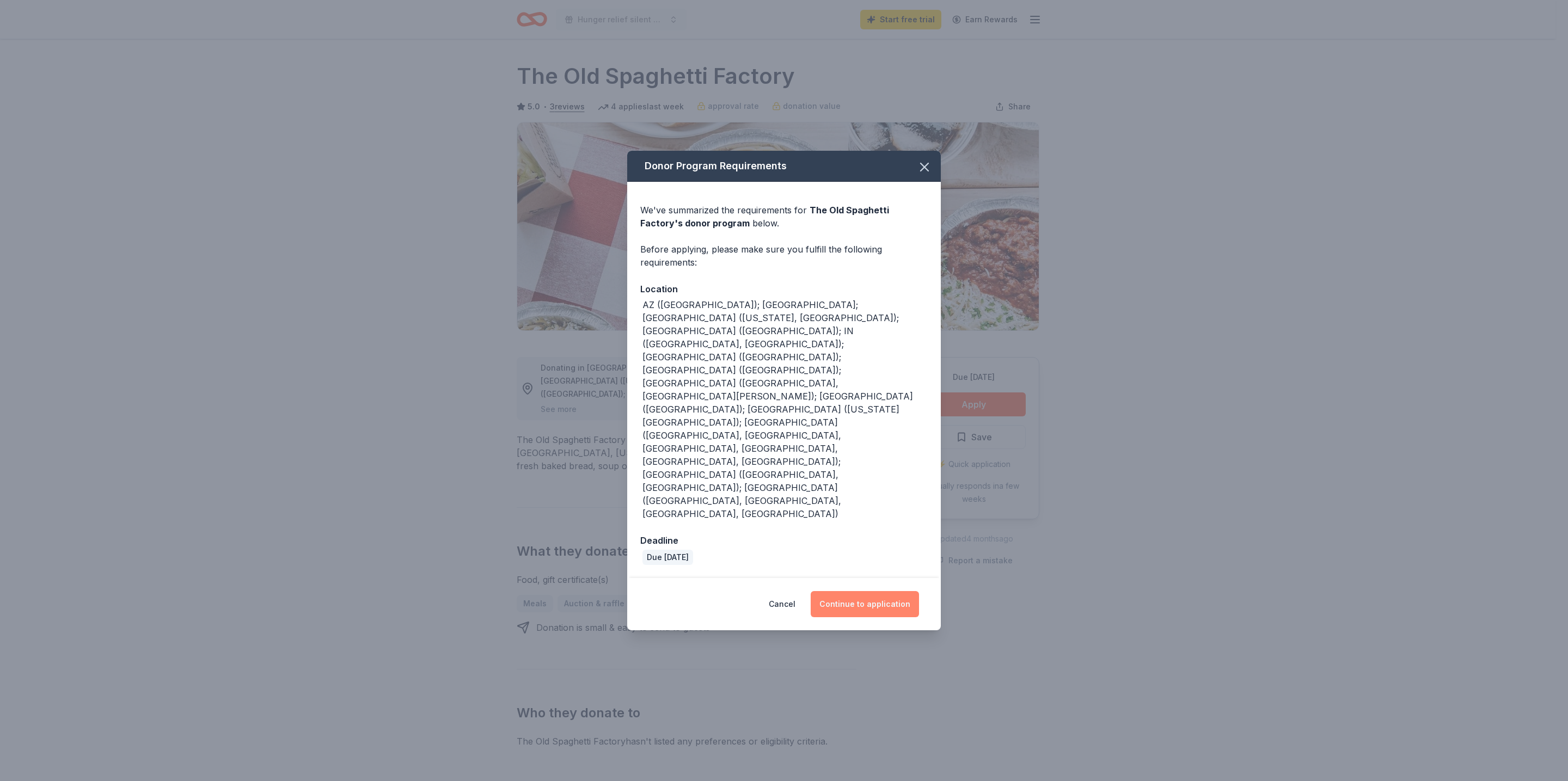
click at [910, 591] on button "Continue to application" at bounding box center [865, 604] width 108 height 26
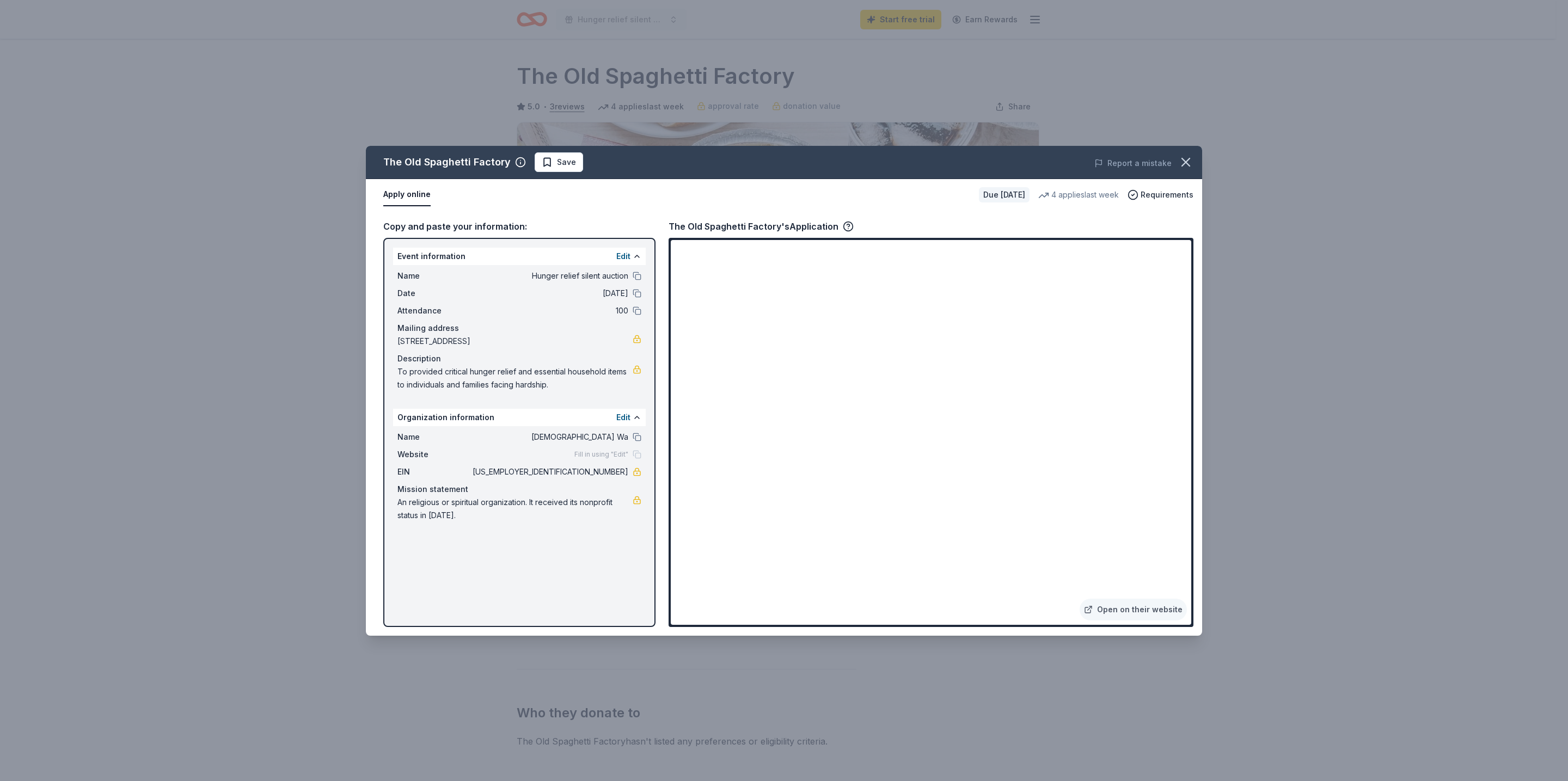
click at [505, 257] on div "Event information Edit" at bounding box center [519, 256] width 253 height 17
click at [414, 194] on button "Apply online" at bounding box center [407, 194] width 47 height 23
click at [1091, 195] on div "4 applies last week" at bounding box center [1078, 194] width 80 height 13
click at [1167, 191] on span "Requirements" at bounding box center [1167, 194] width 53 height 13
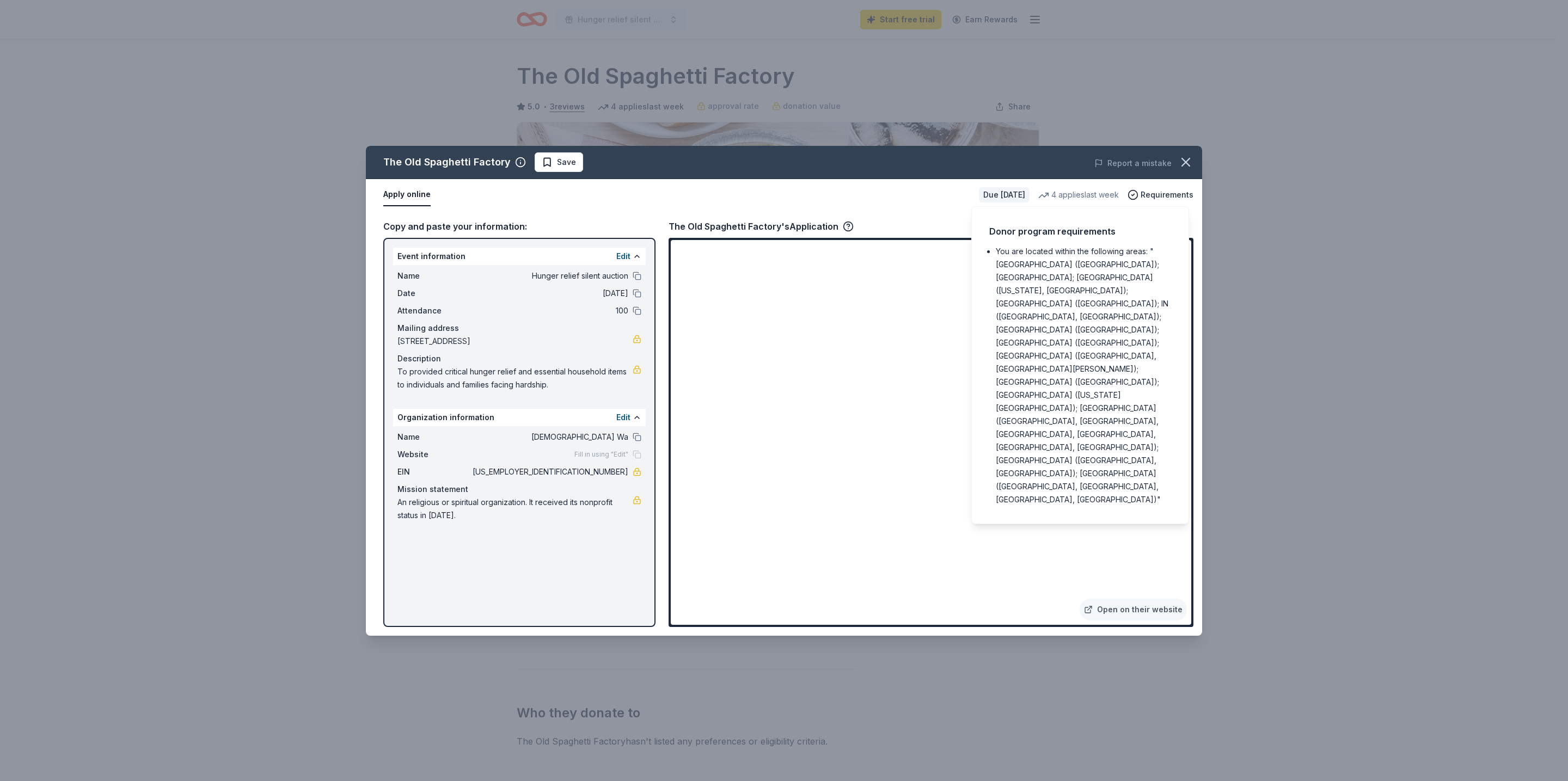
click at [1015, 191] on div "Due in 40 days" at bounding box center [1004, 195] width 50 height 15
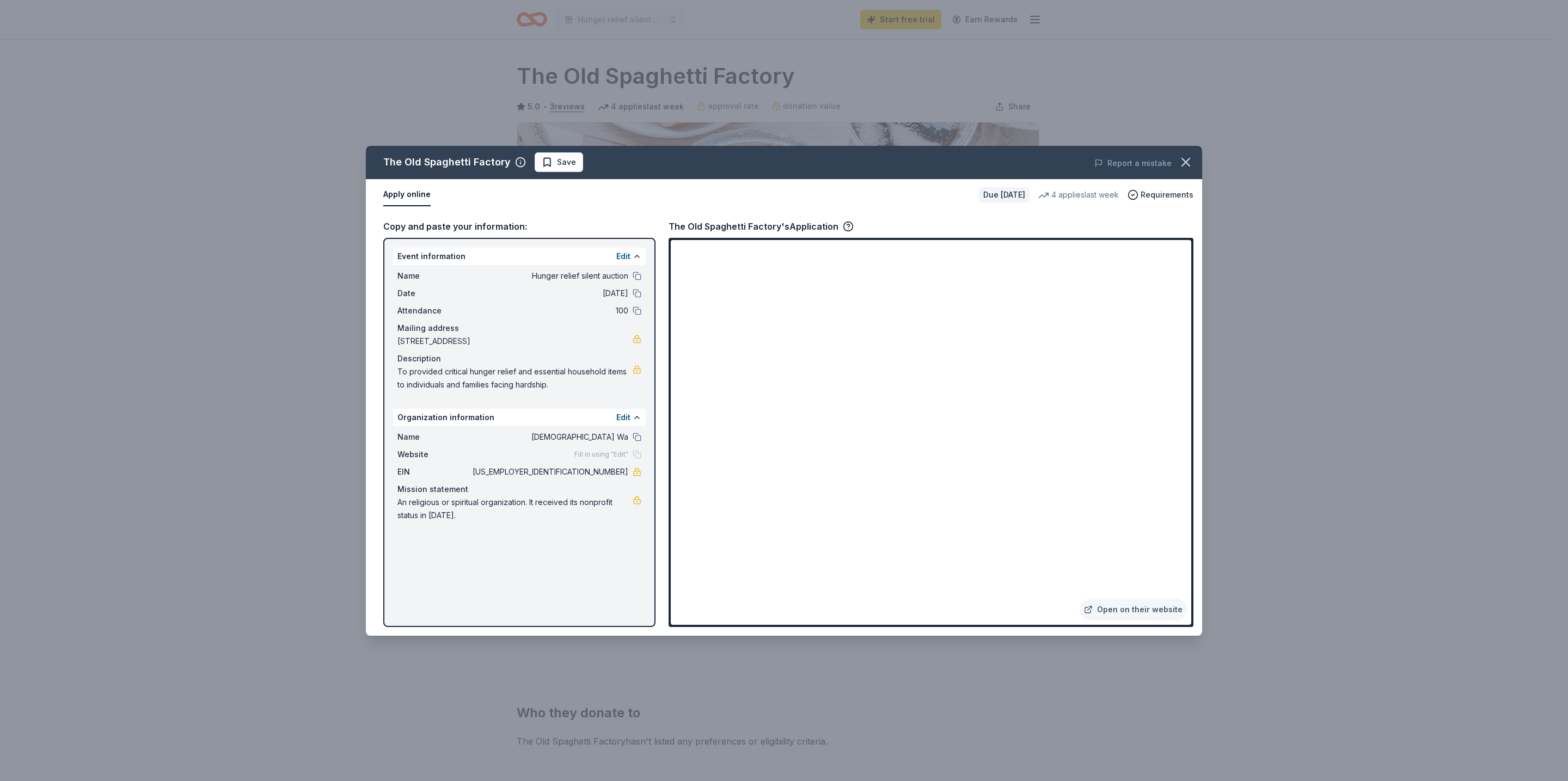
click at [1015, 191] on div "Due in 40 days" at bounding box center [1004, 195] width 50 height 15
click at [466, 164] on div "The Old Spaghetti Factory" at bounding box center [447, 162] width 128 height 17
click at [410, 194] on button "Apply online" at bounding box center [407, 194] width 47 height 23
click at [776, 227] on div "The Old Spaghetti Factory's Application" at bounding box center [761, 226] width 185 height 14
click at [812, 226] on div "The Old Spaghetti Factory's Application" at bounding box center [761, 226] width 185 height 14
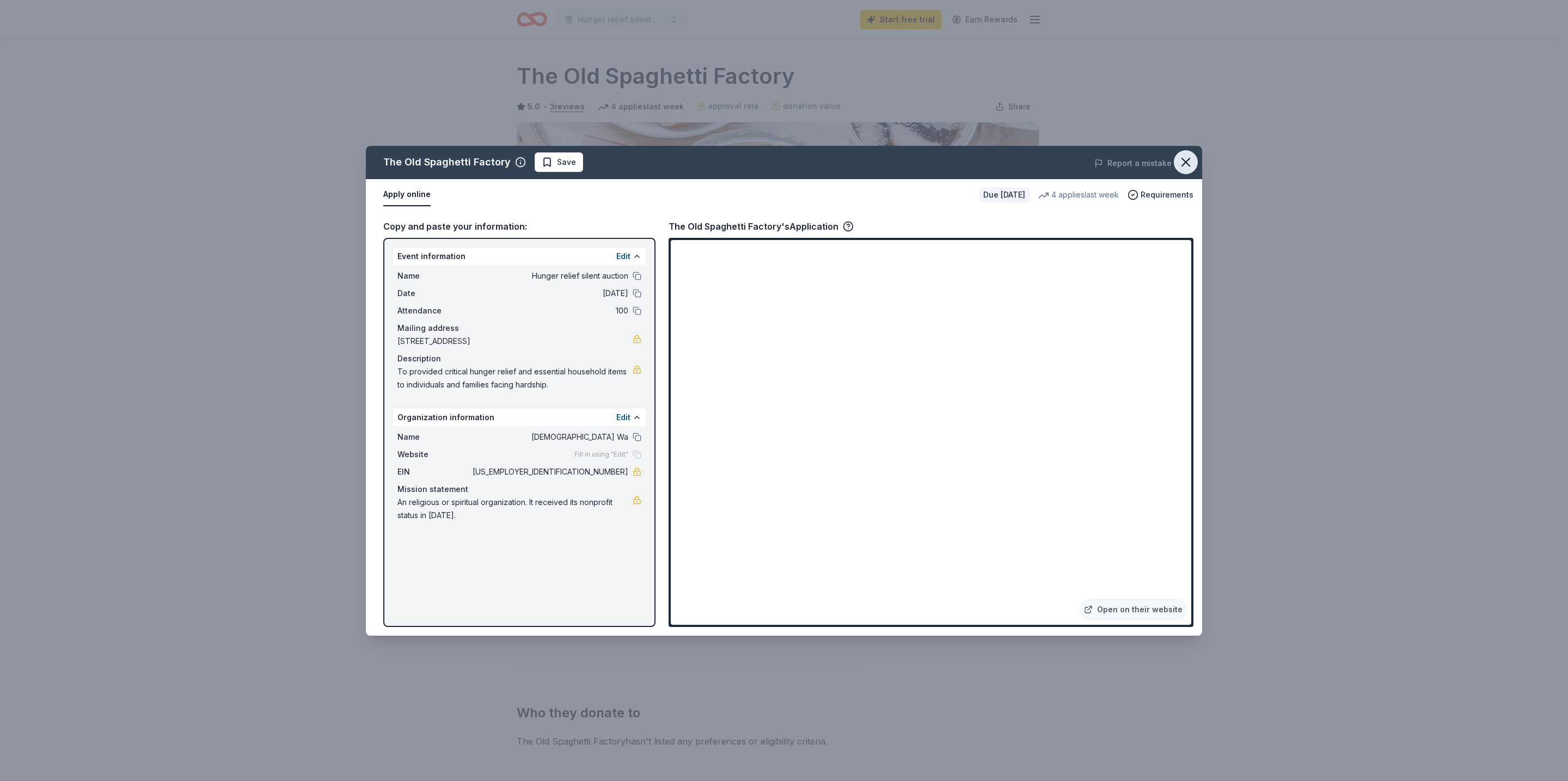
click at [1196, 159] on button "button" at bounding box center [1186, 162] width 24 height 24
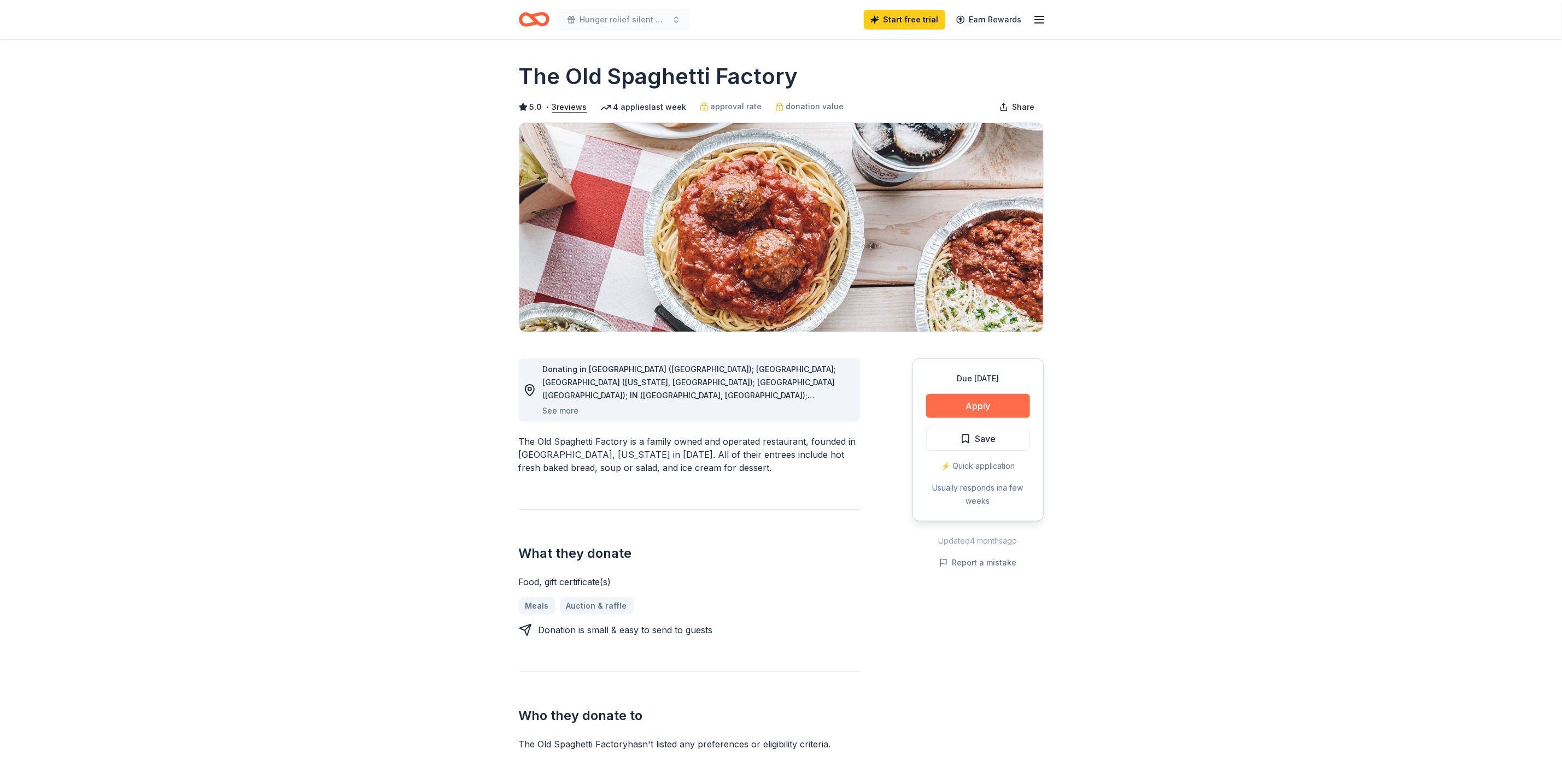
click at [979, 404] on button "Apply" at bounding box center [978, 406] width 104 height 24
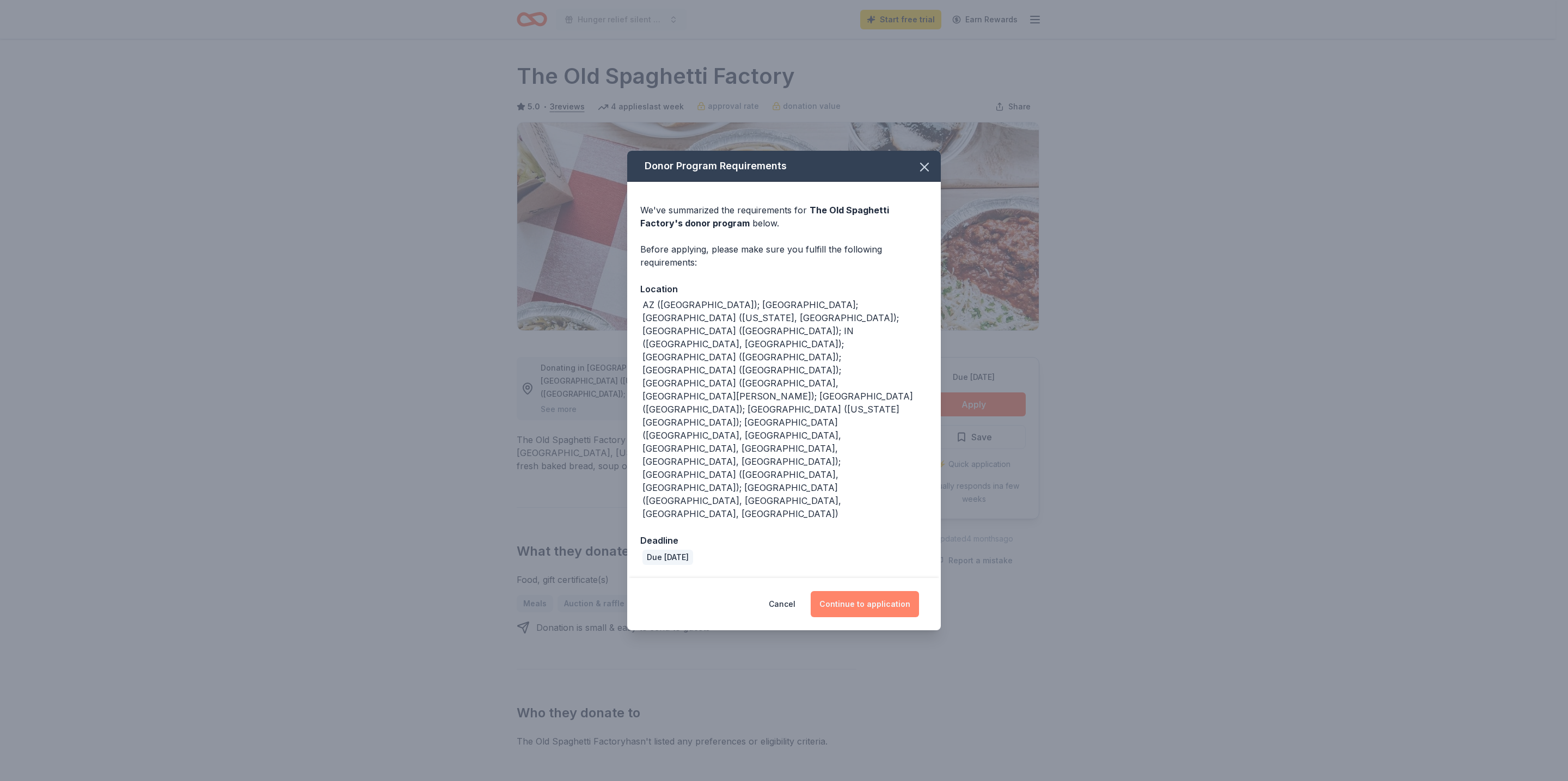
click at [853, 591] on button "Continue to application" at bounding box center [865, 604] width 108 height 26
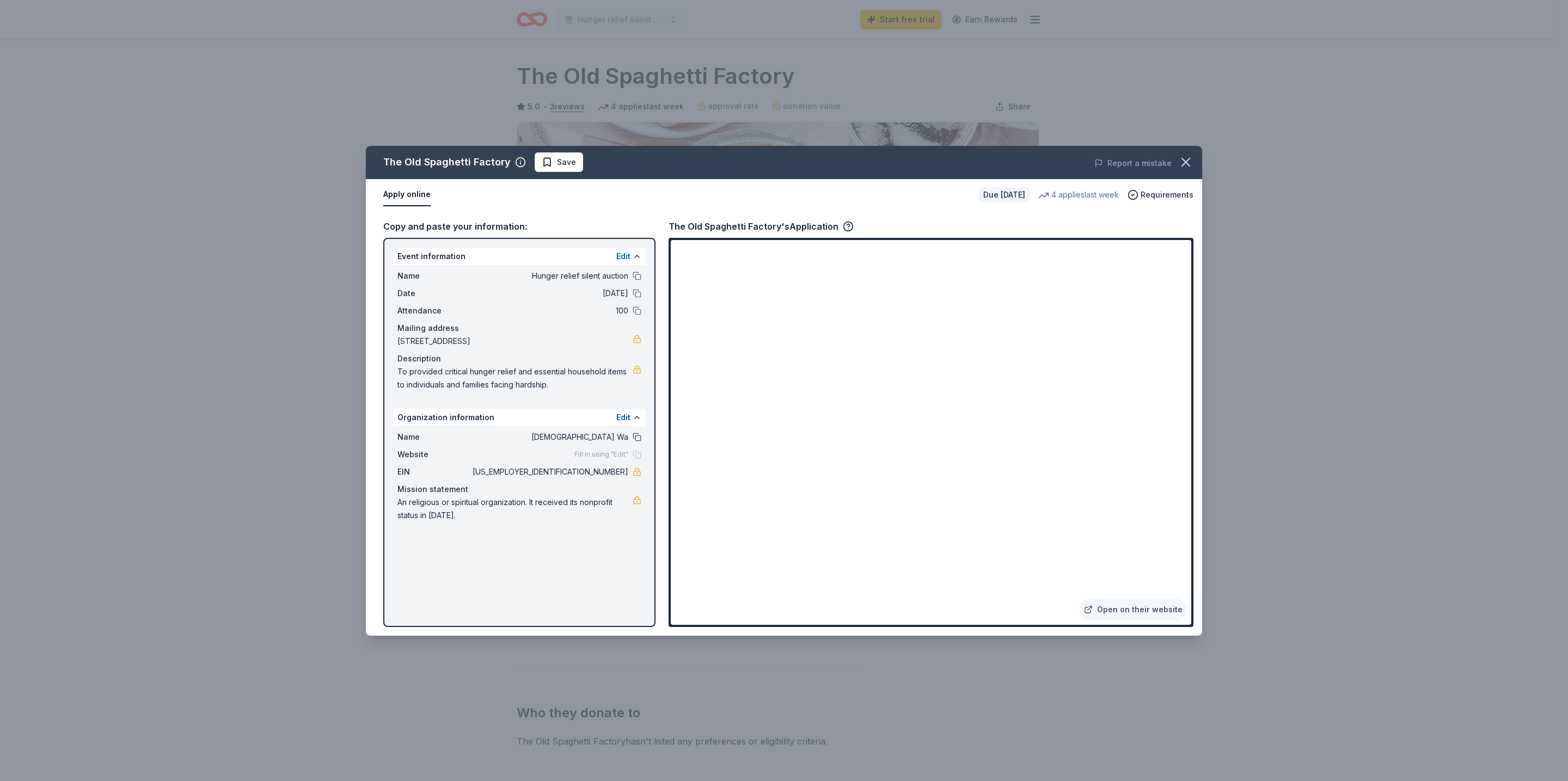
click at [639, 438] on button at bounding box center [637, 437] width 9 height 9
click at [624, 272] on span "Hunger relief silent auction" at bounding box center [549, 275] width 158 height 13
click at [636, 276] on button at bounding box center [637, 276] width 9 height 9
click at [636, 296] on button at bounding box center [637, 293] width 9 height 9
click at [638, 311] on button at bounding box center [637, 311] width 9 height 9
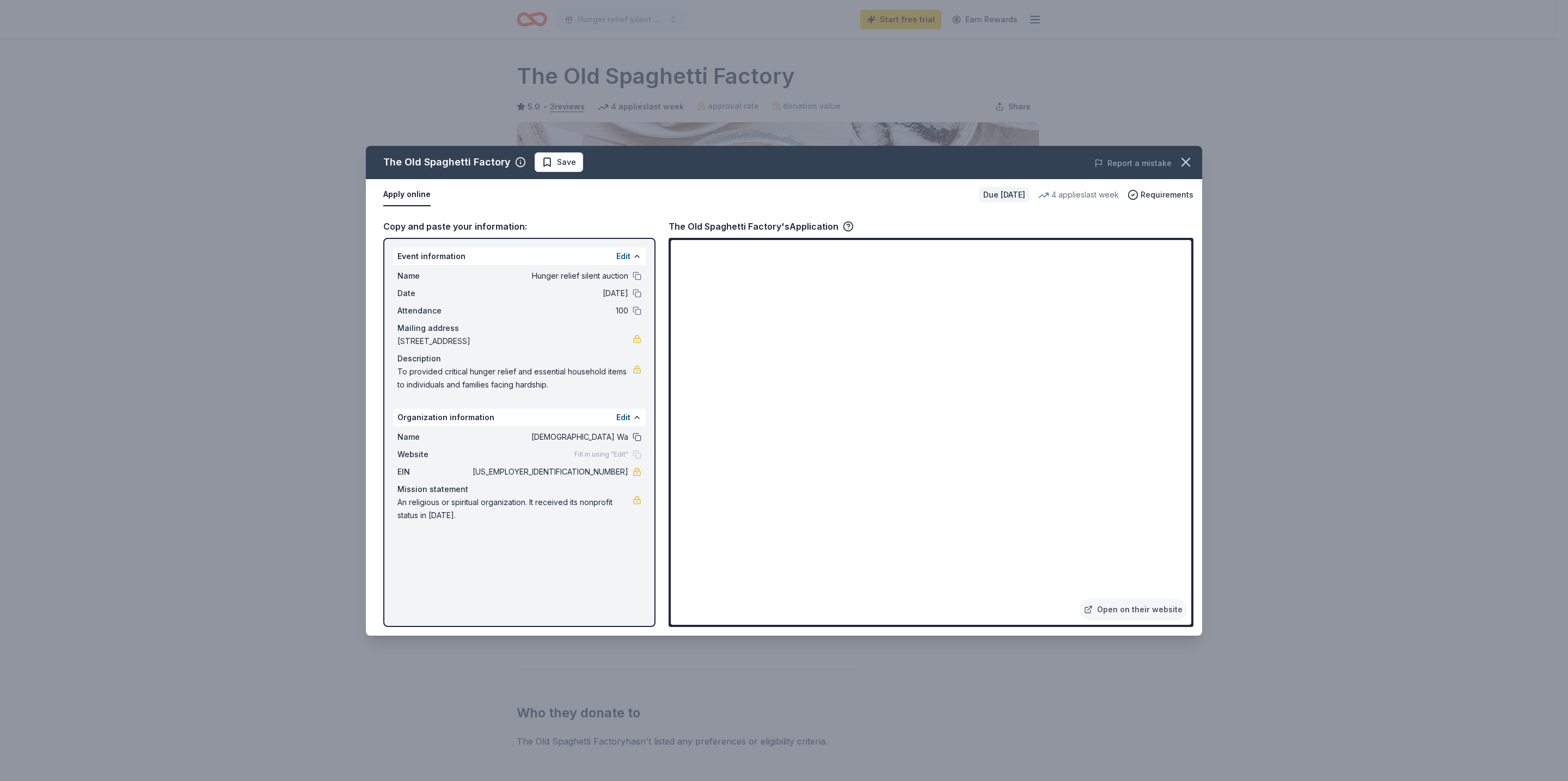
click at [634, 437] on button at bounding box center [637, 437] width 9 height 9
click at [636, 457] on div "Fill in using "Edit"" at bounding box center [607, 455] width 67 height 9
click at [810, 224] on div "The Old Spaghetti Factory's Application" at bounding box center [761, 226] width 185 height 14
click at [733, 224] on div "The Old Spaghetti Factory's Application" at bounding box center [761, 226] width 185 height 14
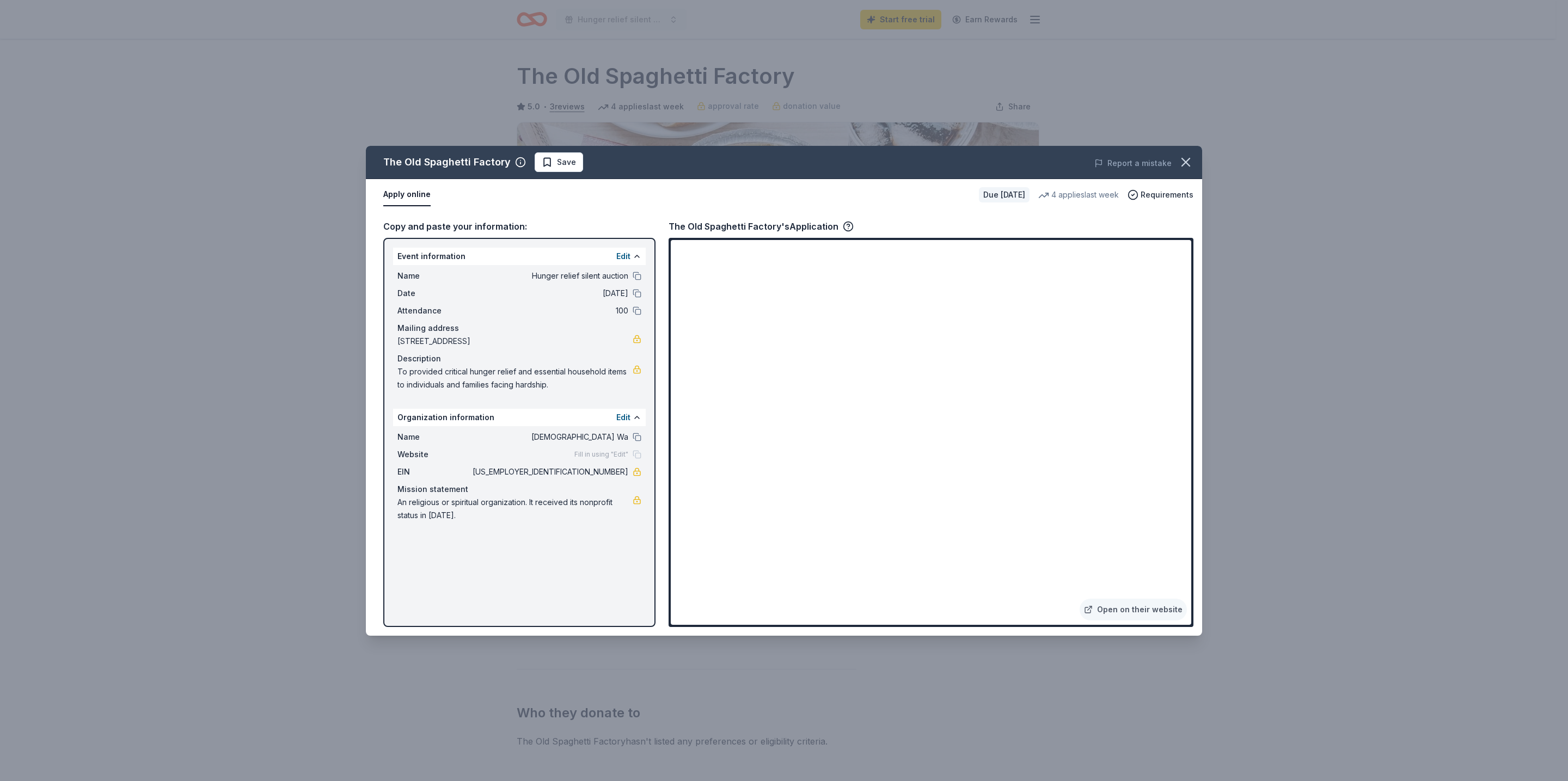
drag, startPoint x: 473, startPoint y: 227, endPoint x: 453, endPoint y: 218, distance: 21.9
click at [472, 227] on div "Copy and paste your information:" at bounding box center [519, 226] width 272 height 14
click at [402, 197] on button "Apply online" at bounding box center [407, 194] width 47 height 23
click at [549, 162] on span "Save" at bounding box center [559, 161] width 35 height 13
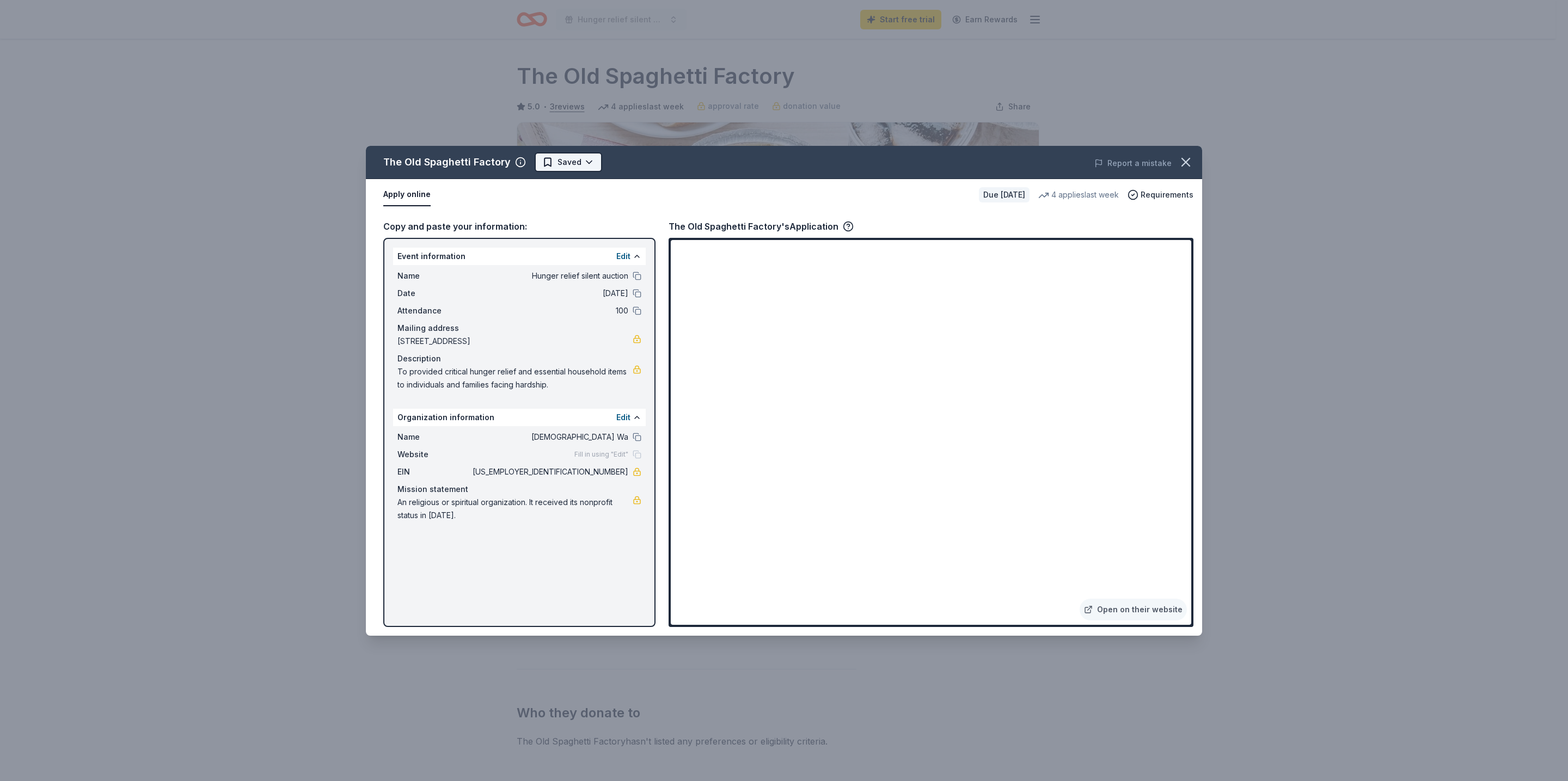
click at [578, 155] on html "Hunger relief silent auction Start free trial Earn Rewards Due in 40 days Share…" at bounding box center [784, 390] width 1568 height 781
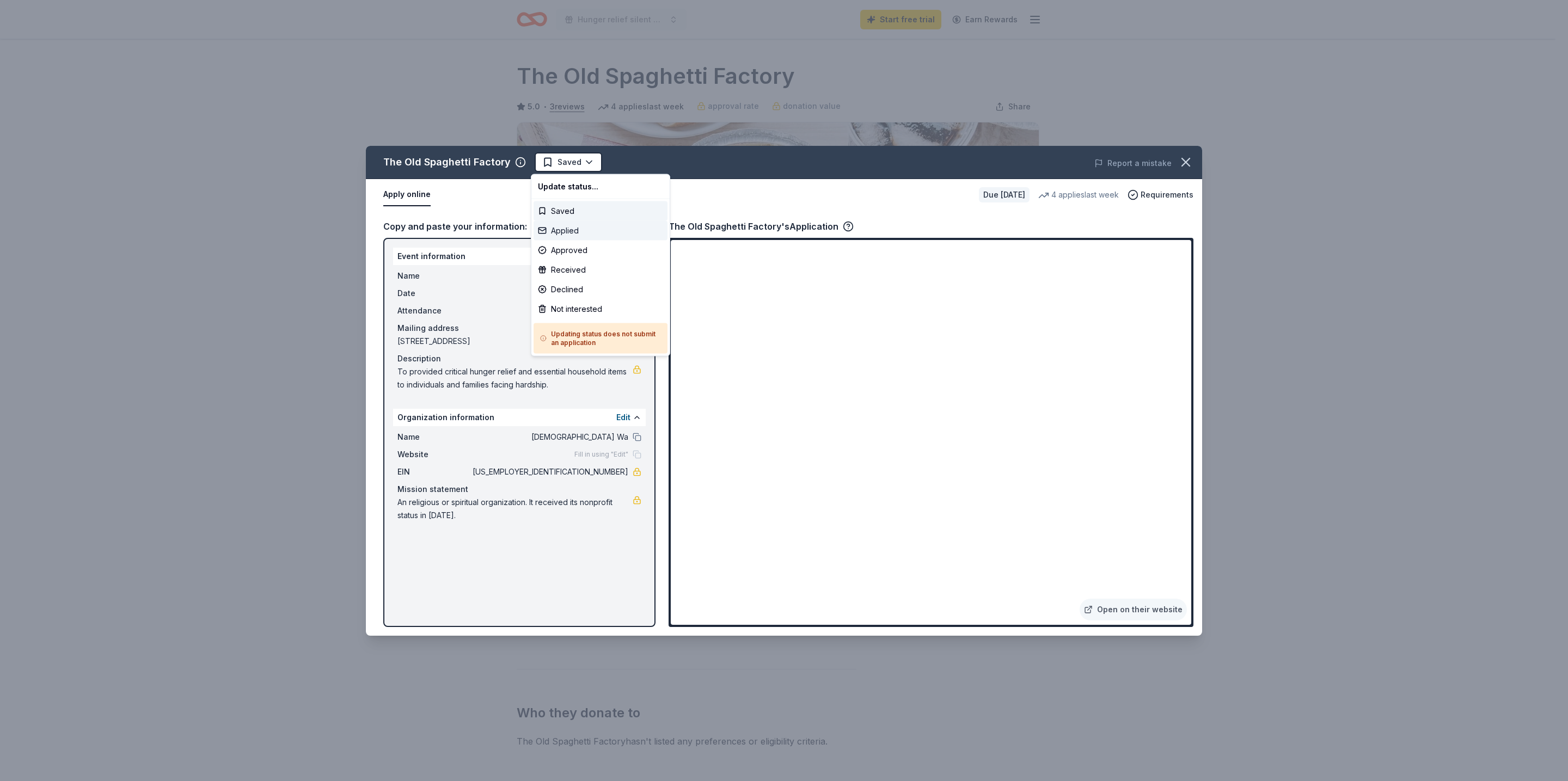
click at [578, 229] on div "Applied" at bounding box center [600, 231] width 134 height 20
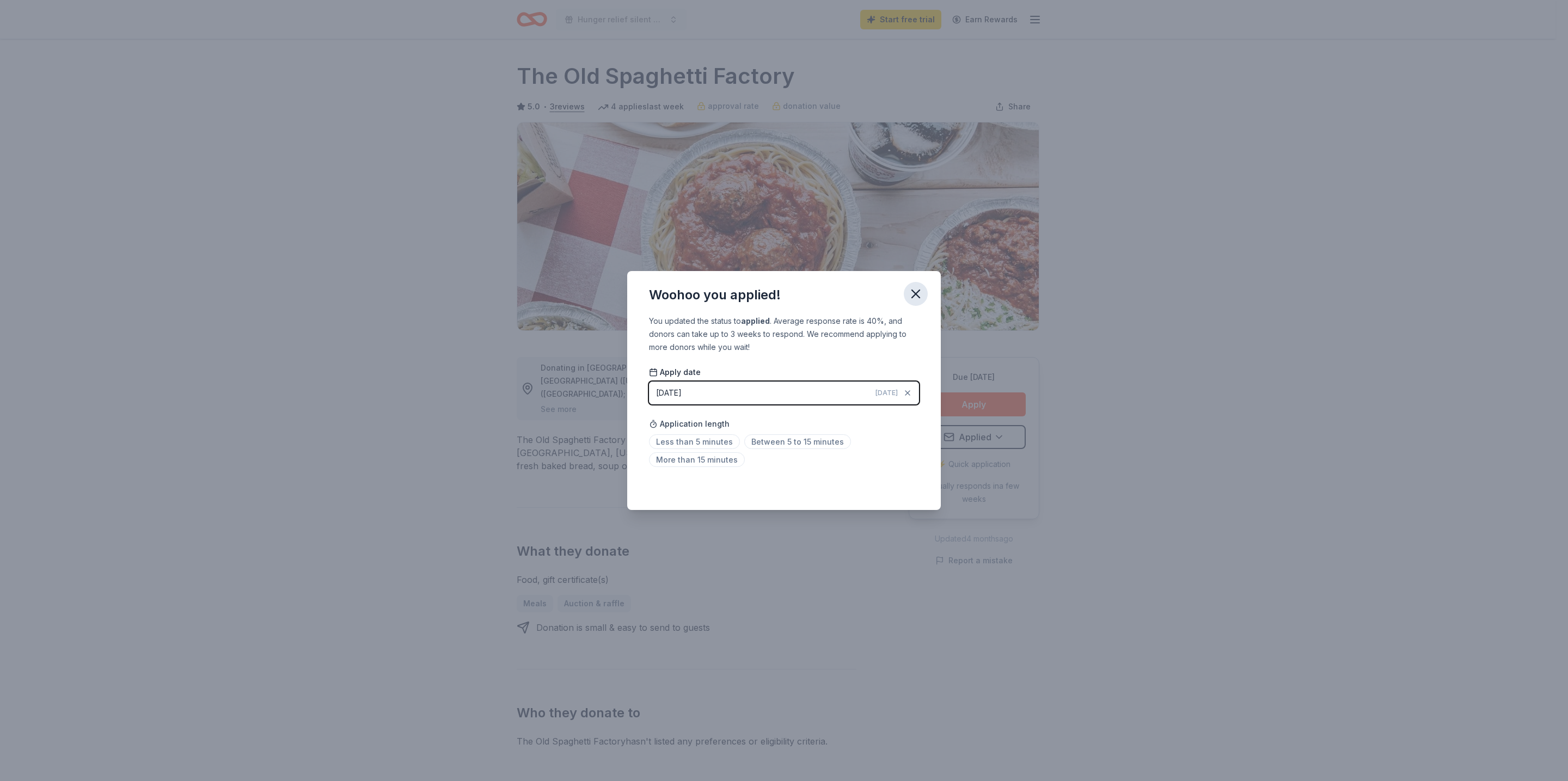
click at [912, 293] on icon "button" at bounding box center [916, 294] width 15 height 15
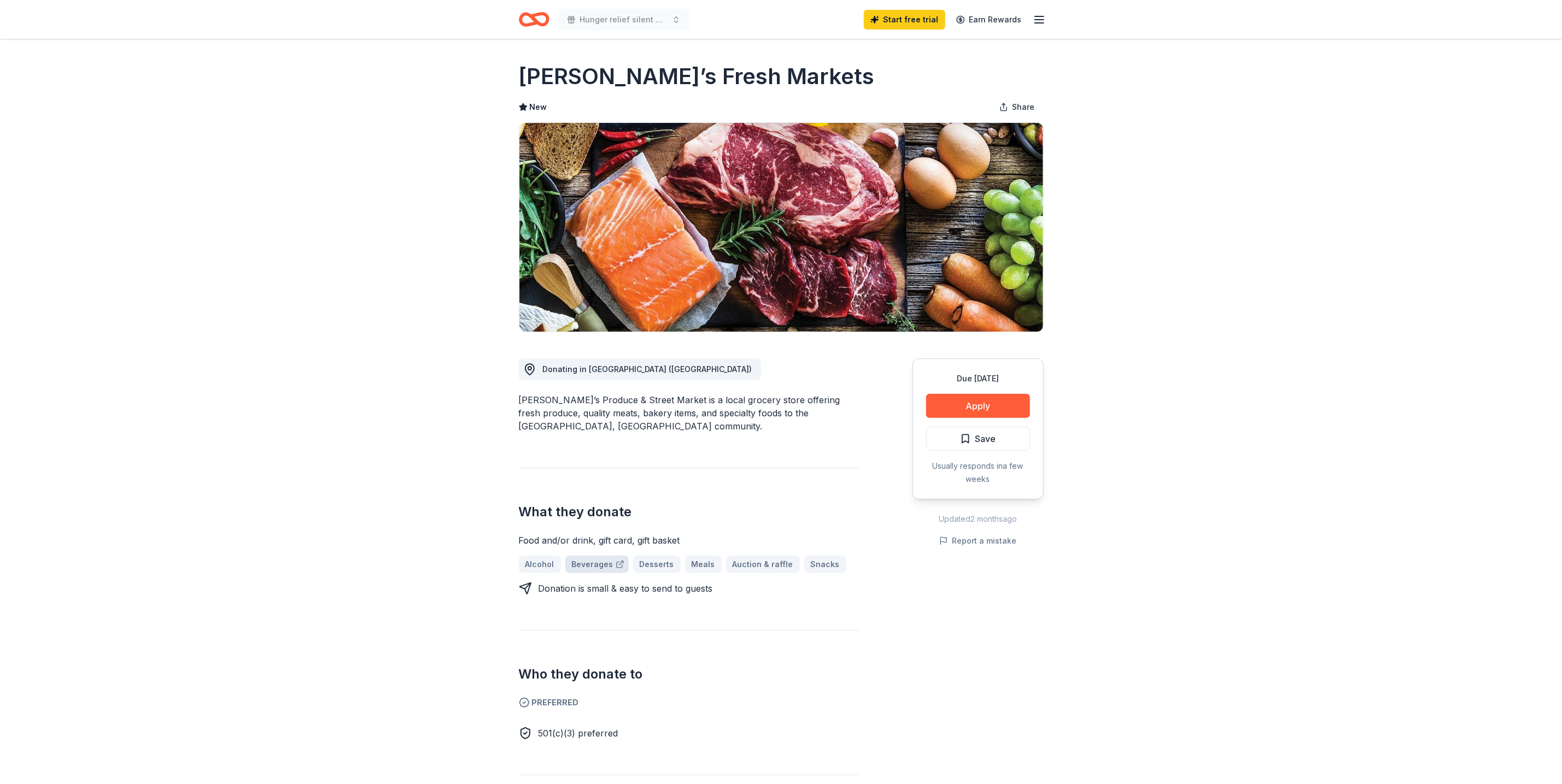
click at [595, 556] on link "Beverages" at bounding box center [597, 564] width 63 height 17
click at [983, 408] on button "Apply" at bounding box center [978, 406] width 104 height 24
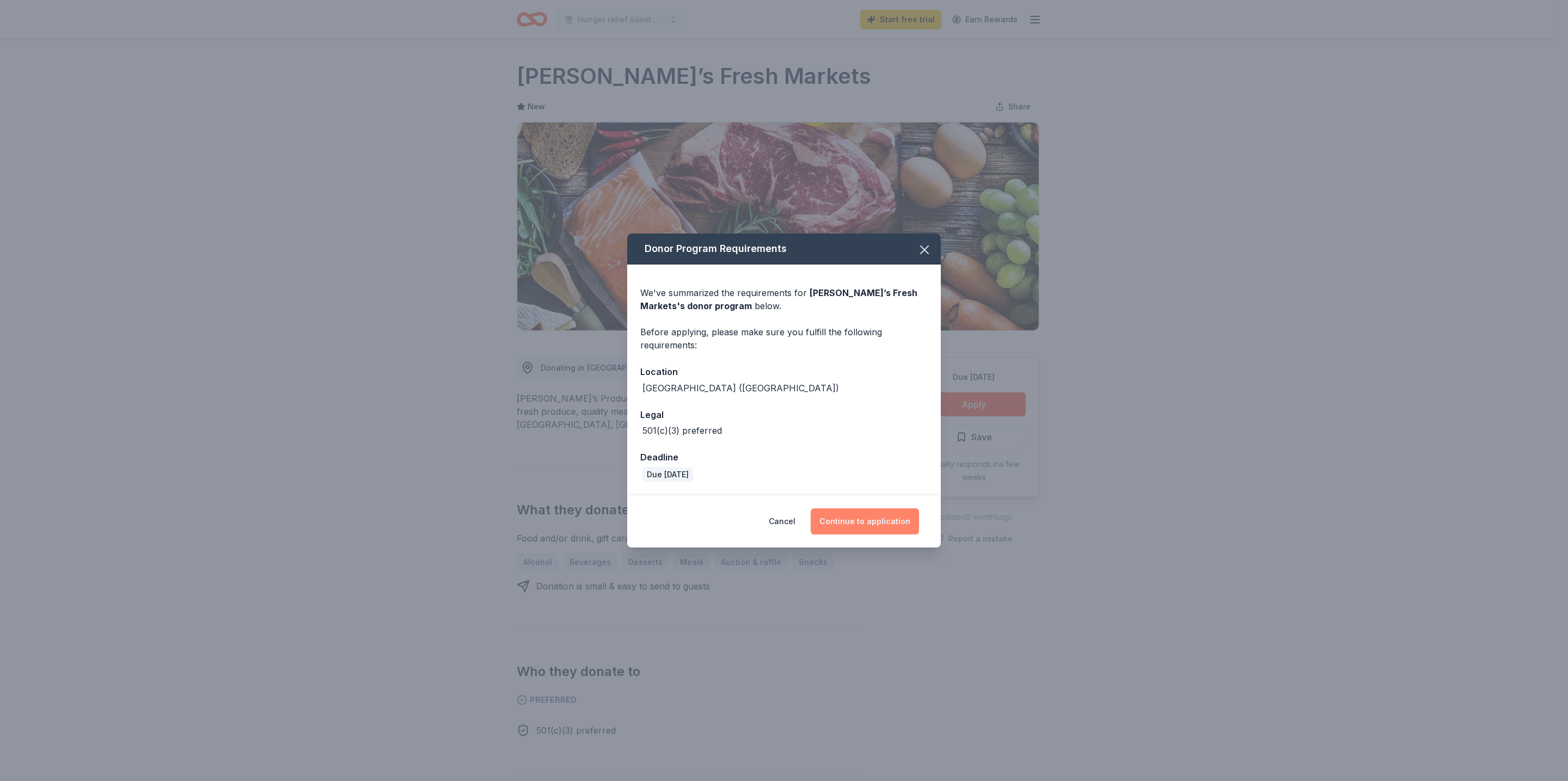
click at [884, 524] on button "Continue to application" at bounding box center [865, 521] width 108 height 26
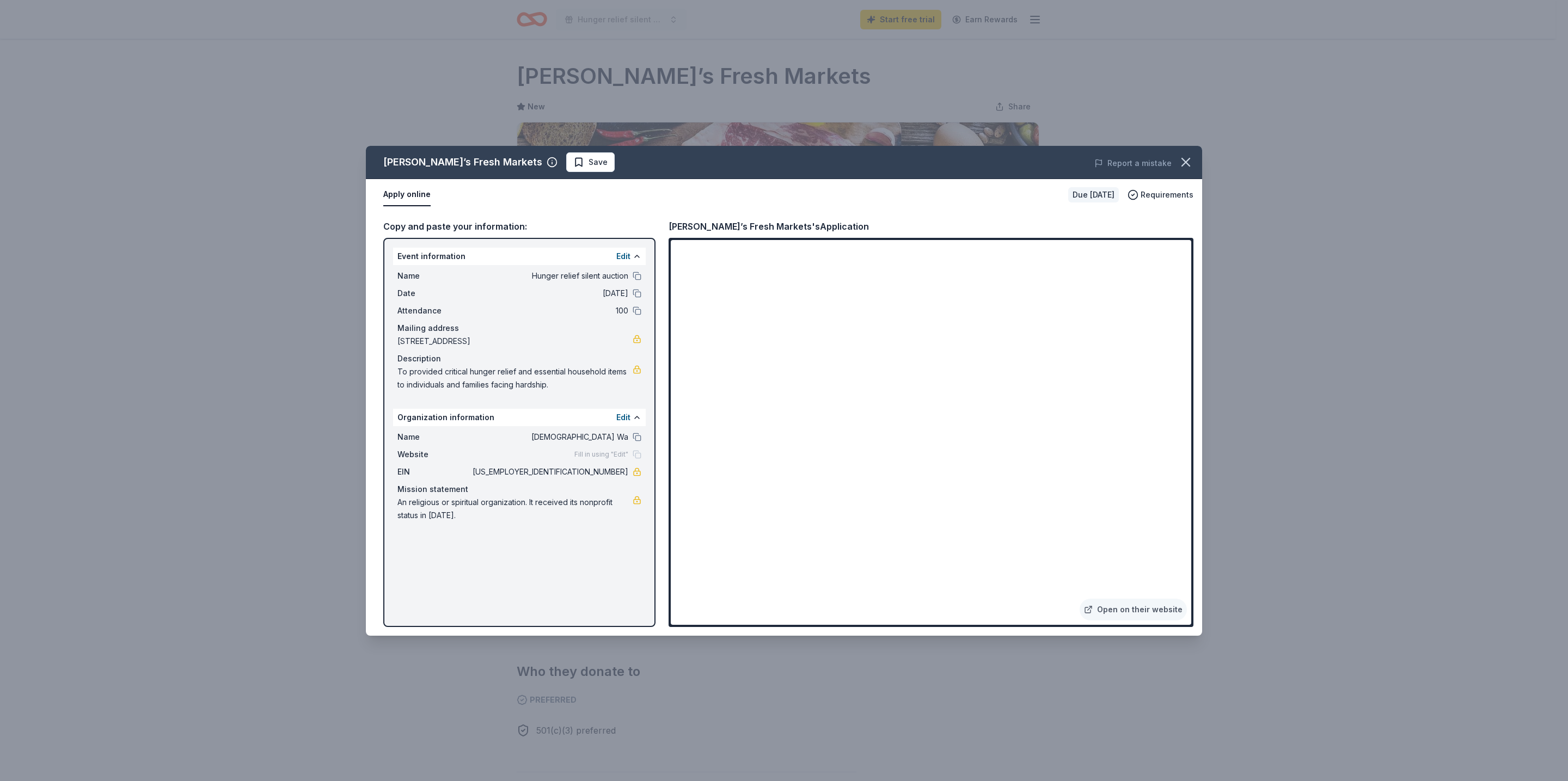
drag, startPoint x: 521, startPoint y: 272, endPoint x: 595, endPoint y: 276, distance: 74.1
click at [595, 276] on span "Hunger relief silent auction" at bounding box center [549, 275] width 158 height 13
click at [638, 278] on button at bounding box center [637, 276] width 9 height 9
click at [634, 278] on button at bounding box center [637, 276] width 9 height 9
click at [636, 291] on button at bounding box center [637, 293] width 9 height 9
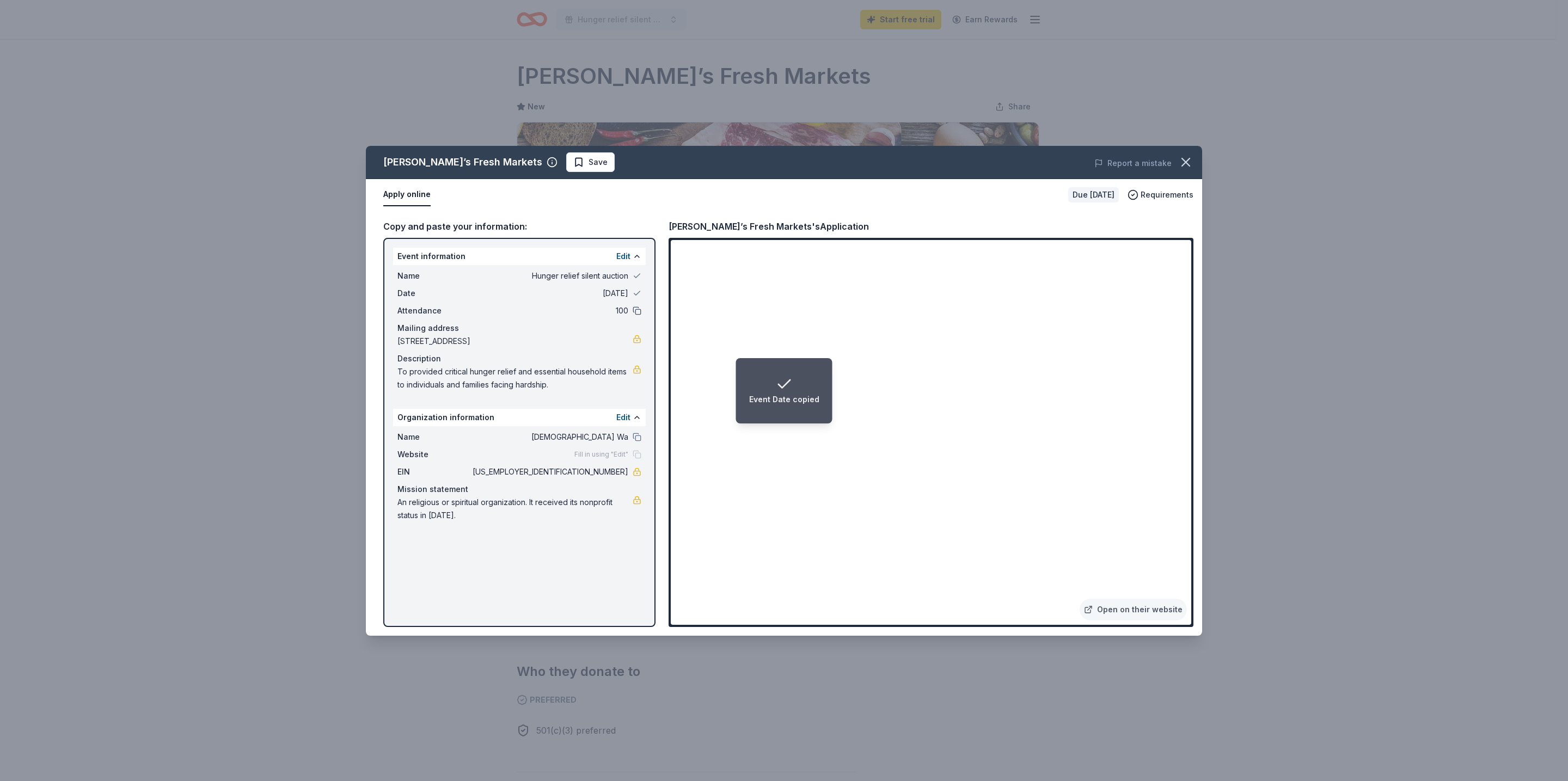
click at [638, 306] on button at bounding box center [637, 311] width 9 height 9
click at [640, 437] on button at bounding box center [637, 437] width 9 height 9
click at [639, 455] on div "Fill in using "Edit"" at bounding box center [607, 455] width 67 height 9
click at [1188, 165] on icon "button" at bounding box center [1186, 162] width 8 height 8
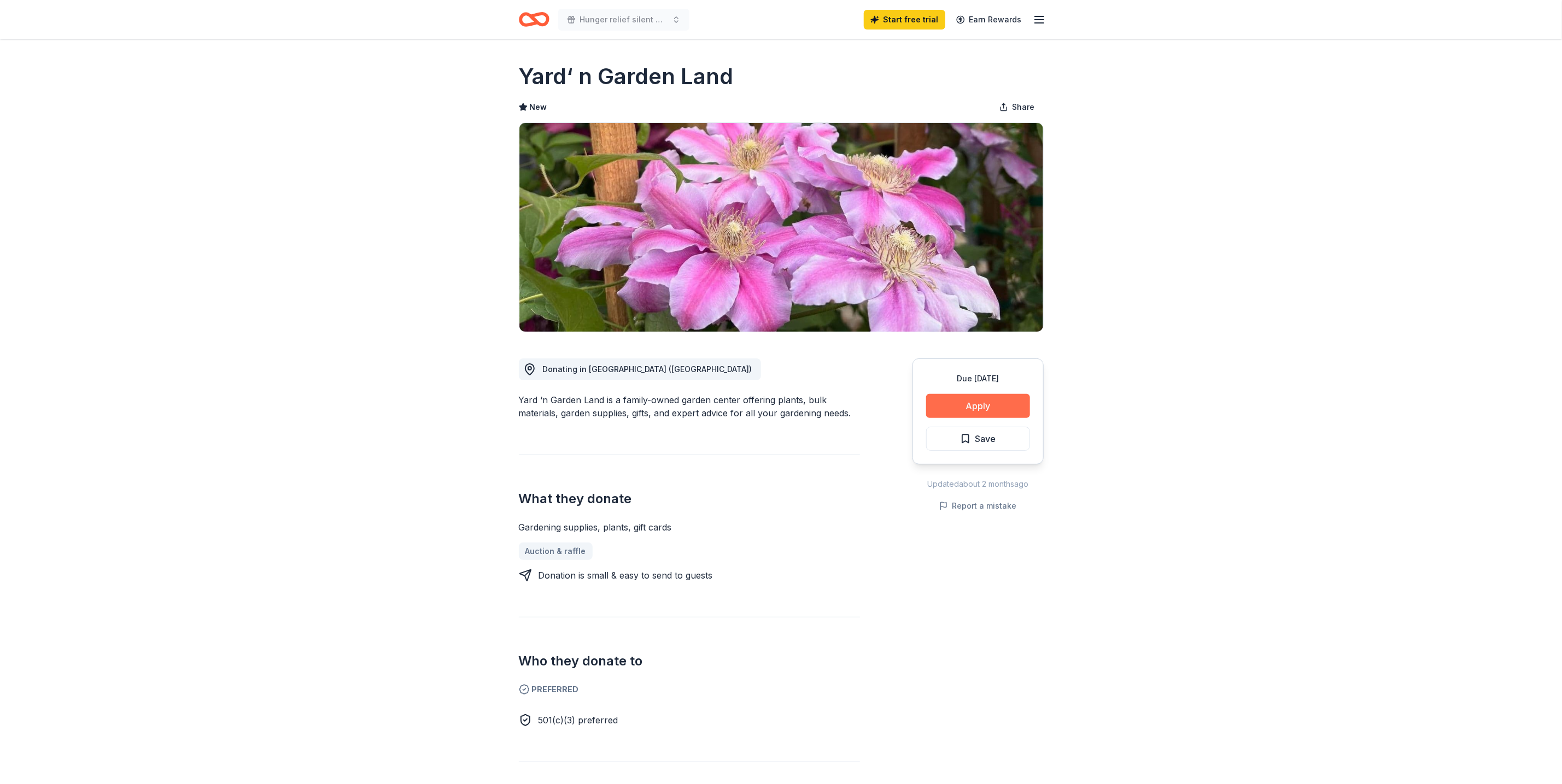
click at [980, 411] on button "Apply" at bounding box center [978, 406] width 104 height 24
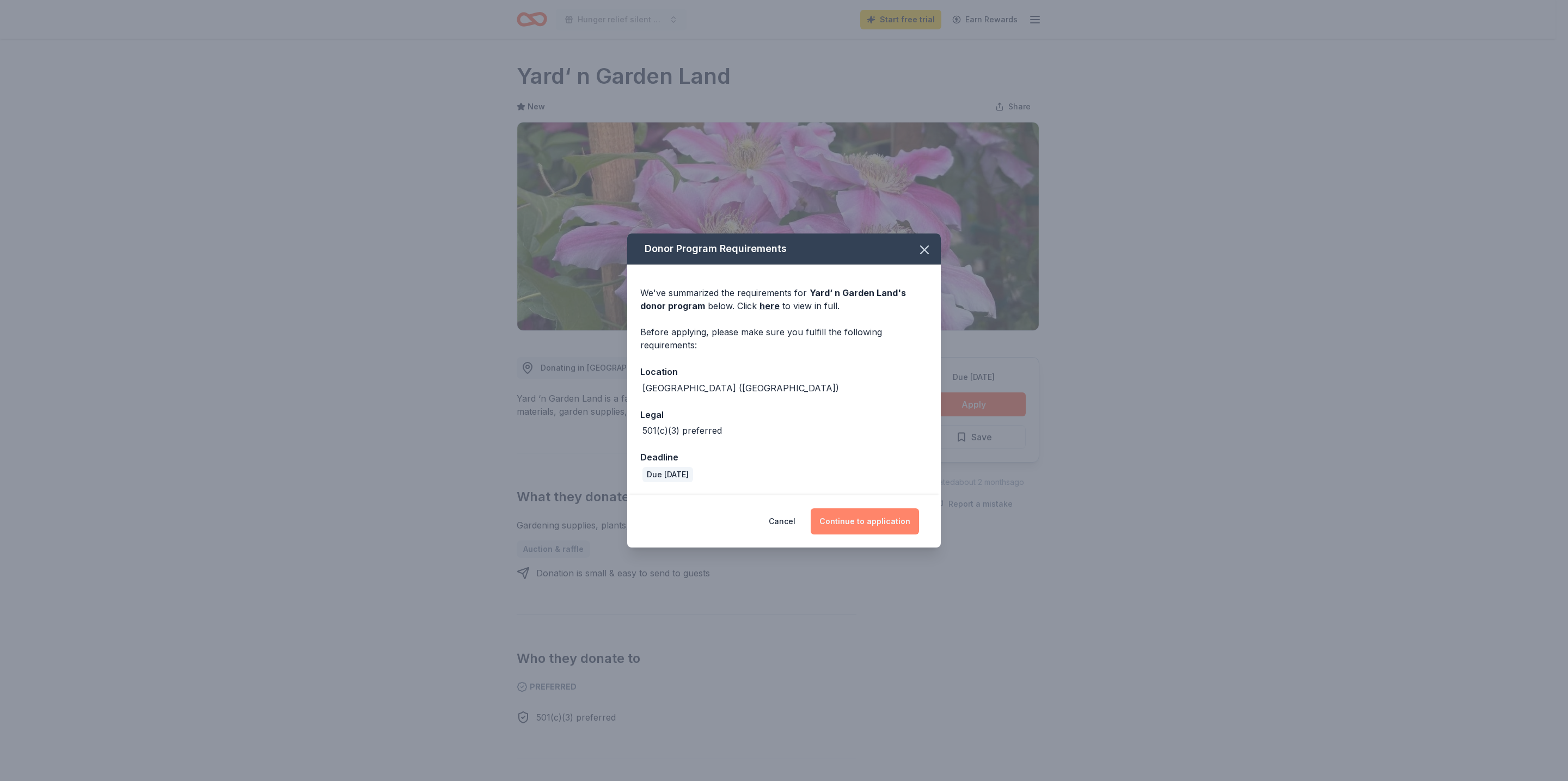
click at [890, 527] on button "Continue to application" at bounding box center [865, 521] width 108 height 26
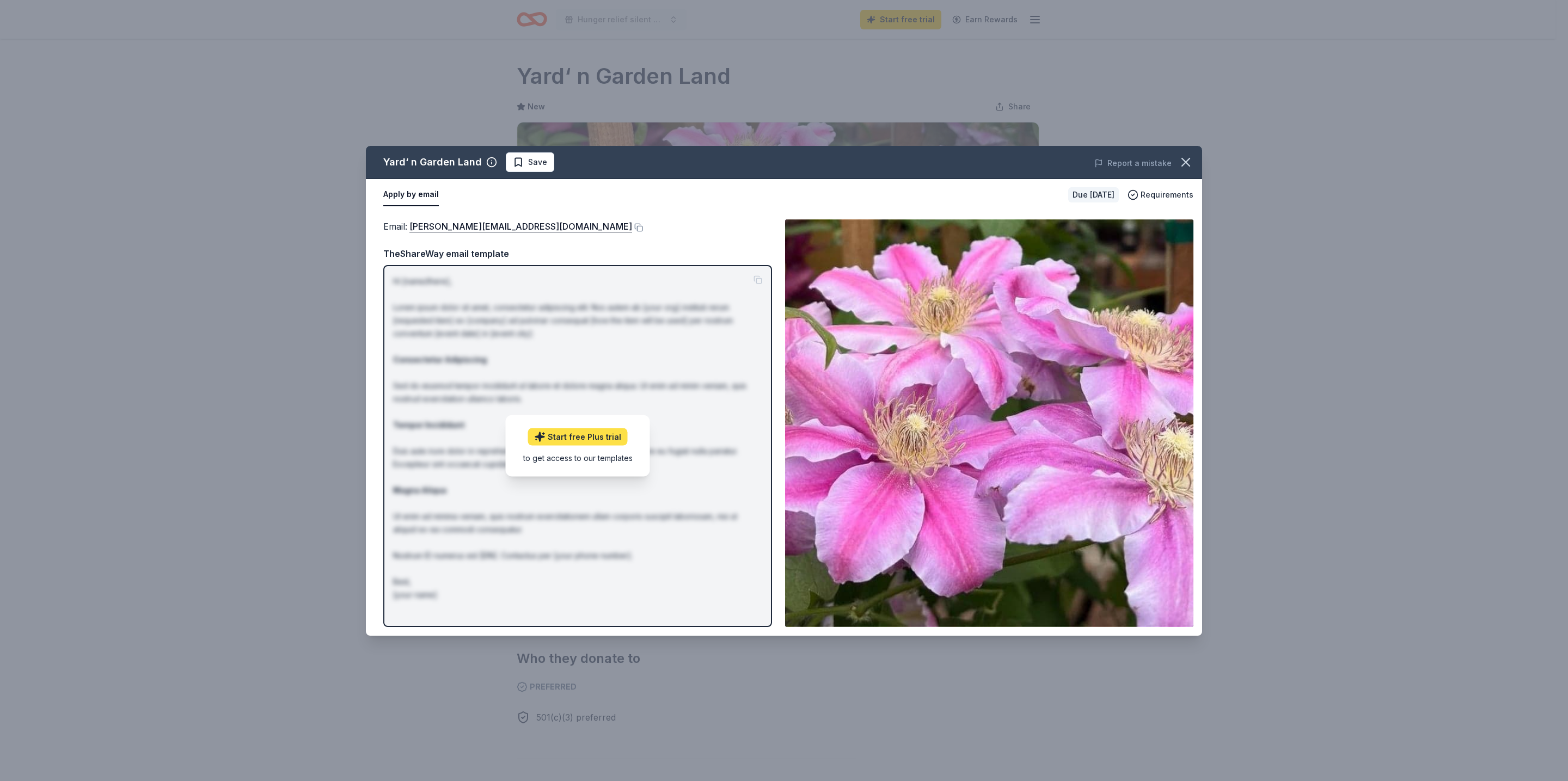
click at [608, 441] on link "Start free Plus trial" at bounding box center [578, 437] width 100 height 17
click at [573, 459] on div "to get access to our templates" at bounding box center [578, 458] width 110 height 11
click at [1166, 196] on span "Requirements" at bounding box center [1167, 194] width 53 height 13
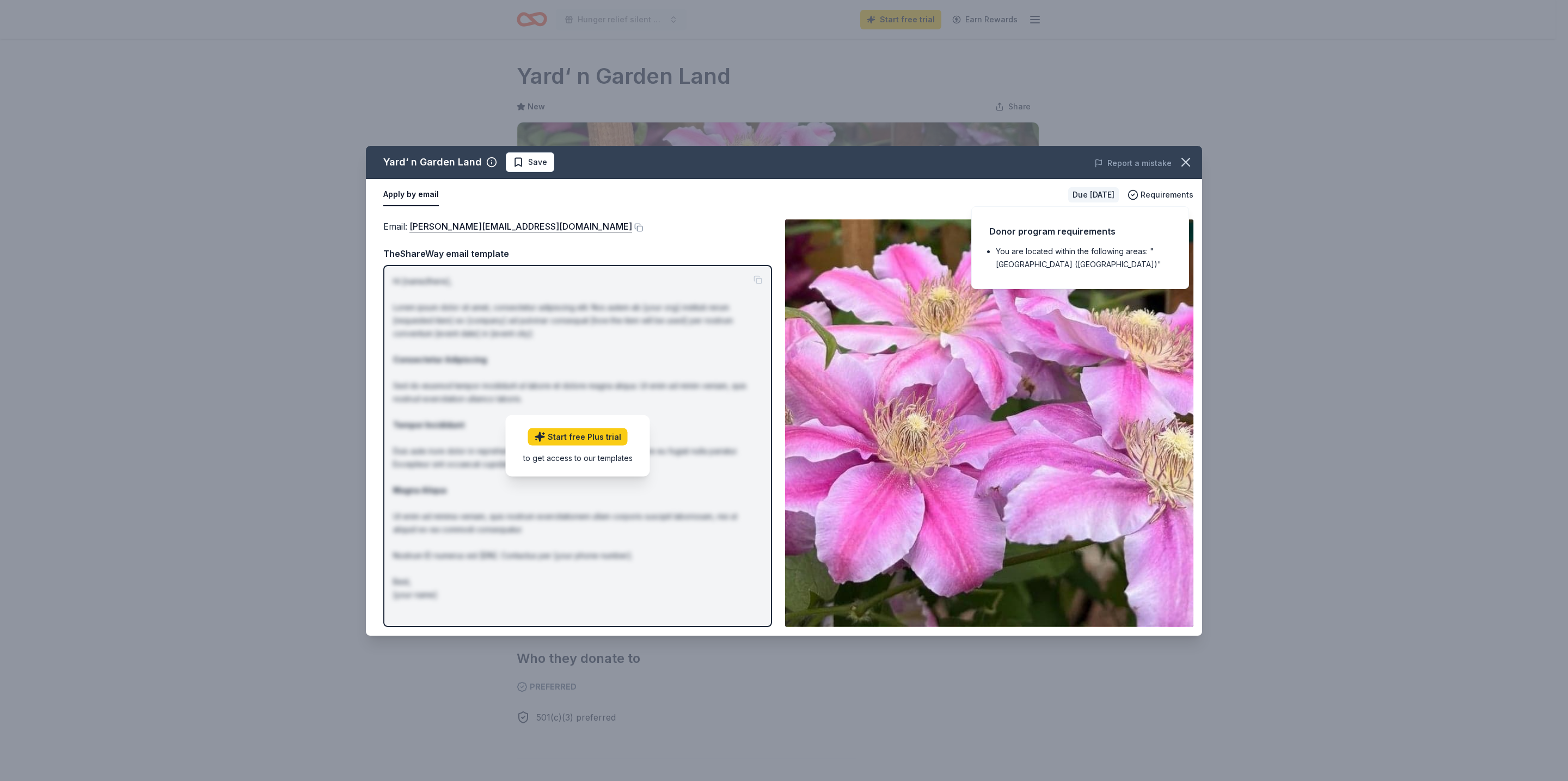
click at [1090, 252] on li "You are located within the following areas: "[GEOGRAPHIC_DATA] ([GEOGRAPHIC_DAT…" at bounding box center [1084, 257] width 176 height 26
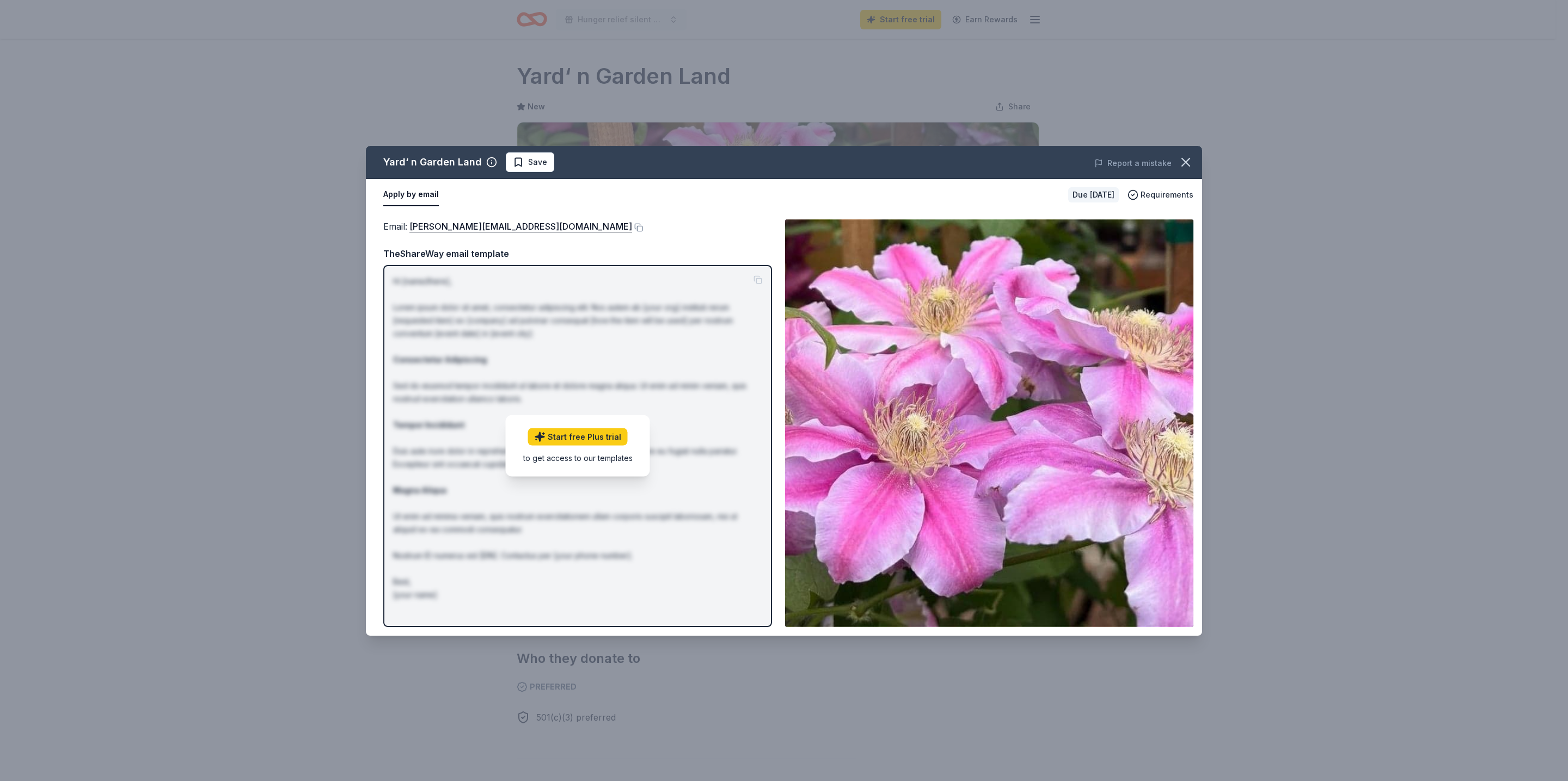
click at [477, 255] on div "TheShareWay email template" at bounding box center [578, 254] width 389 height 14
click at [1186, 161] on icon "button" at bounding box center [1186, 162] width 15 height 15
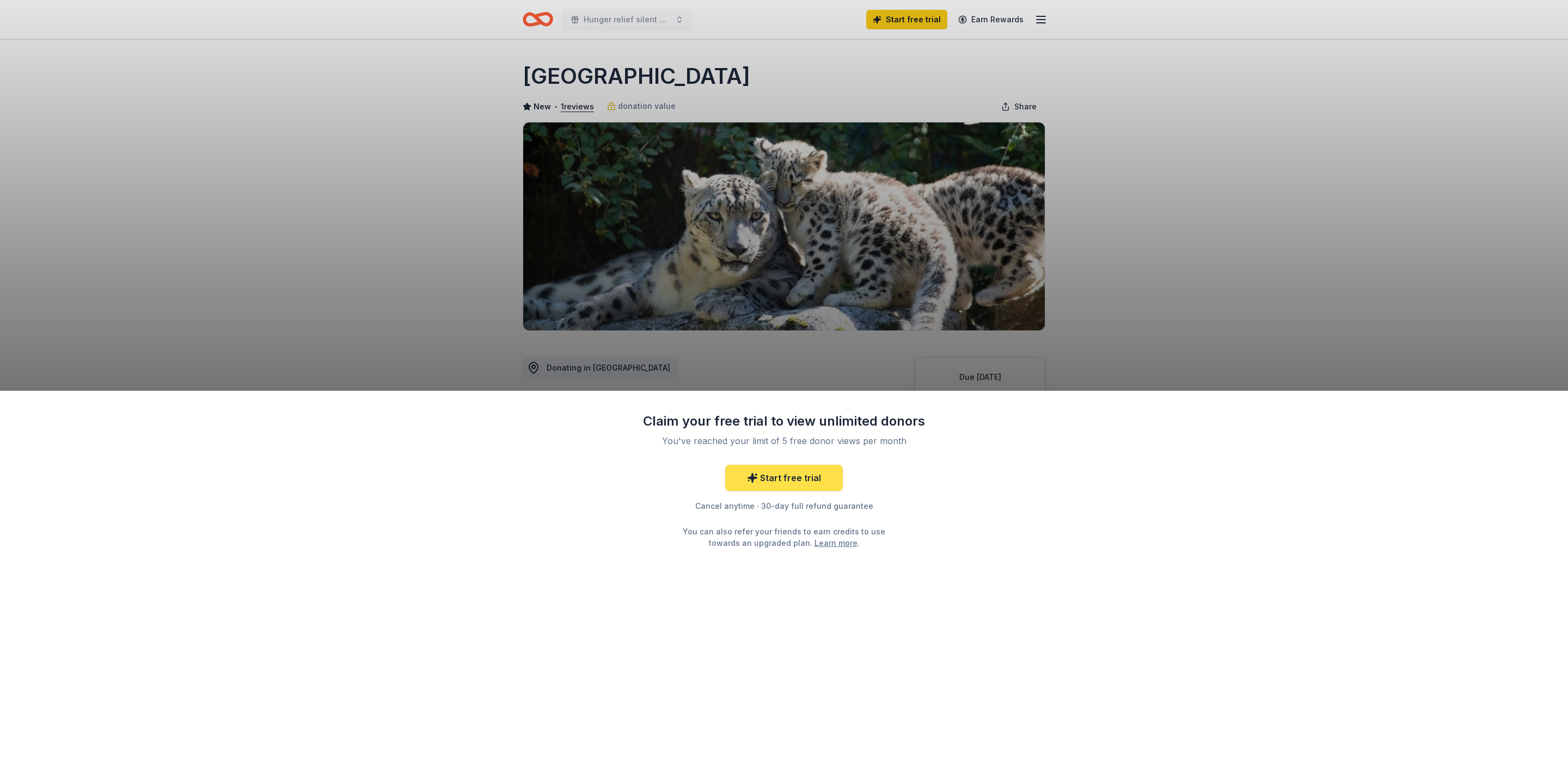
click at [818, 483] on link "Start free trial" at bounding box center [784, 478] width 118 height 26
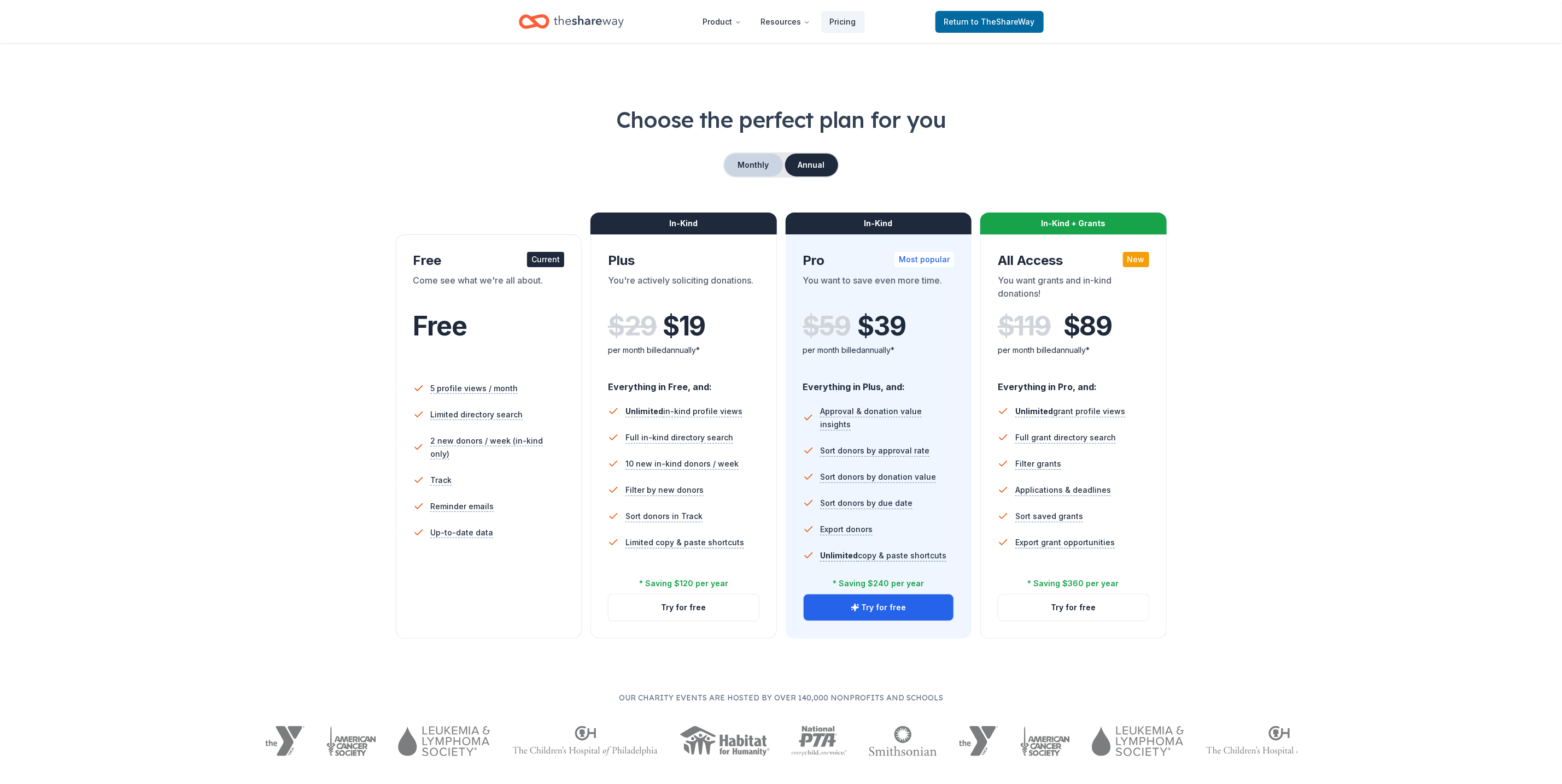
click at [766, 159] on button "Monthly" at bounding box center [753, 165] width 59 height 23
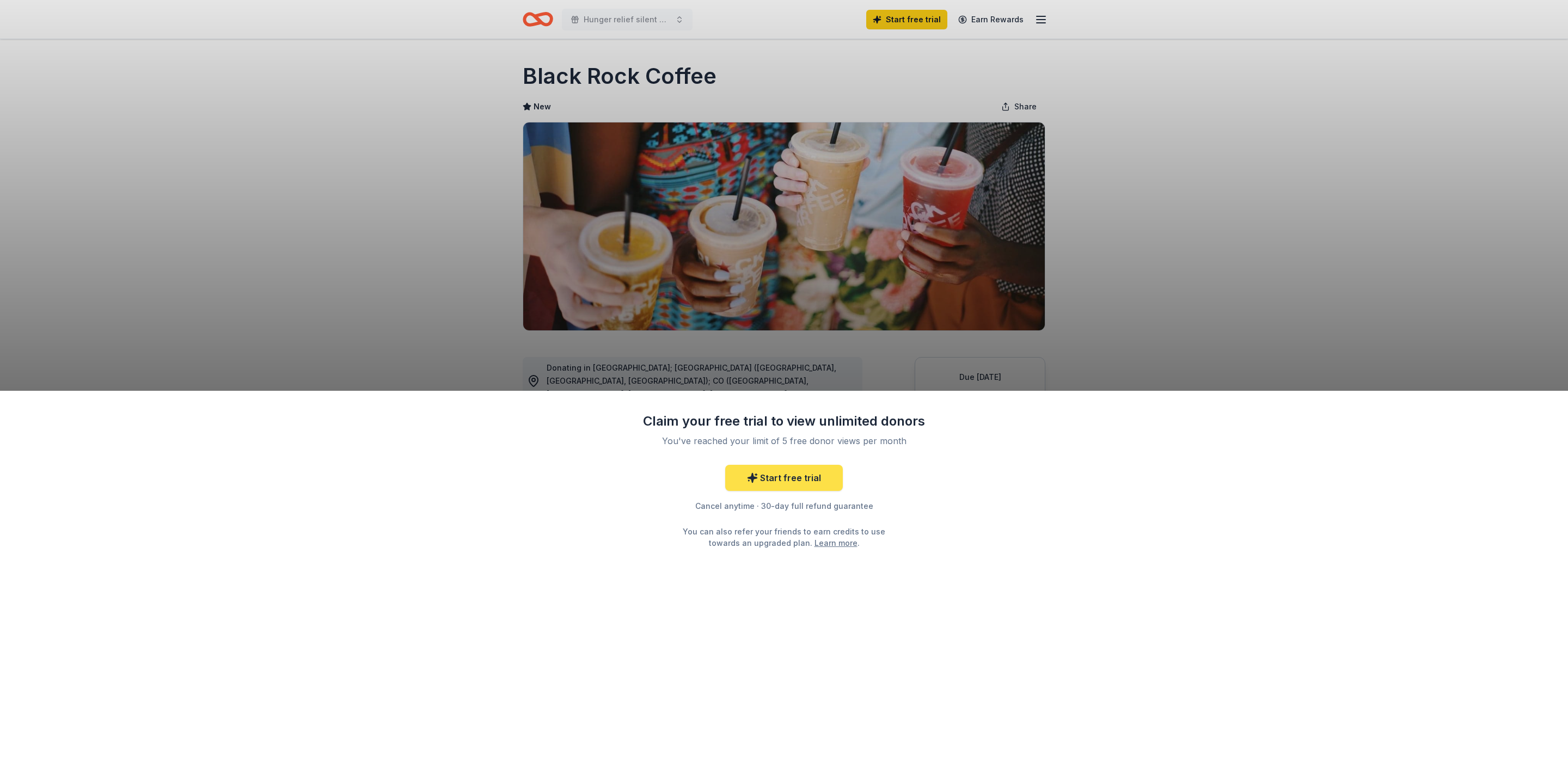
click at [791, 482] on link "Start free trial" at bounding box center [784, 478] width 118 height 26
click at [837, 476] on link "Start free trial" at bounding box center [784, 478] width 118 height 26
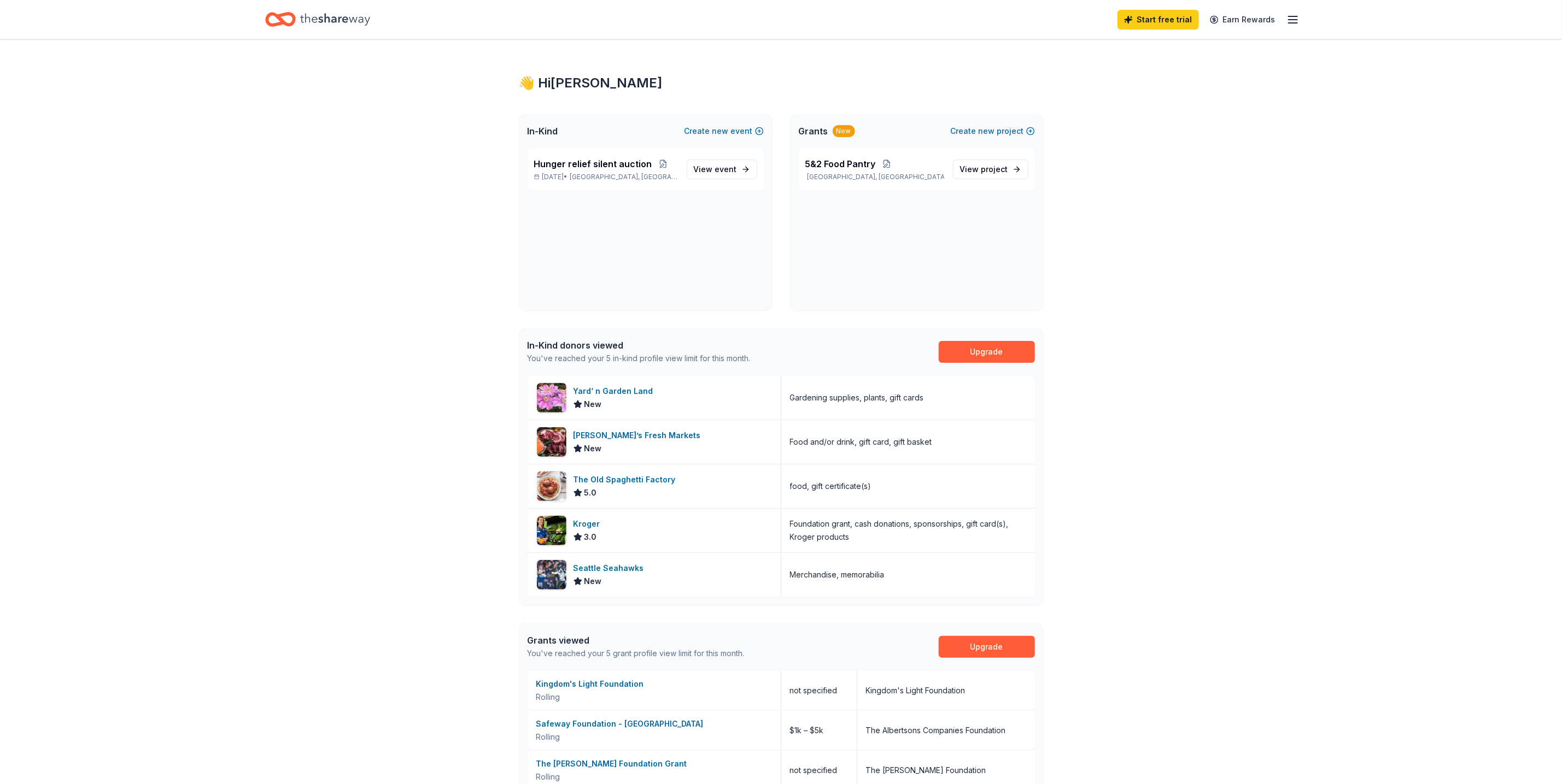
click at [837, 130] on div "New" at bounding box center [844, 131] width 23 height 12
